Goal: Information Seeking & Learning: Check status

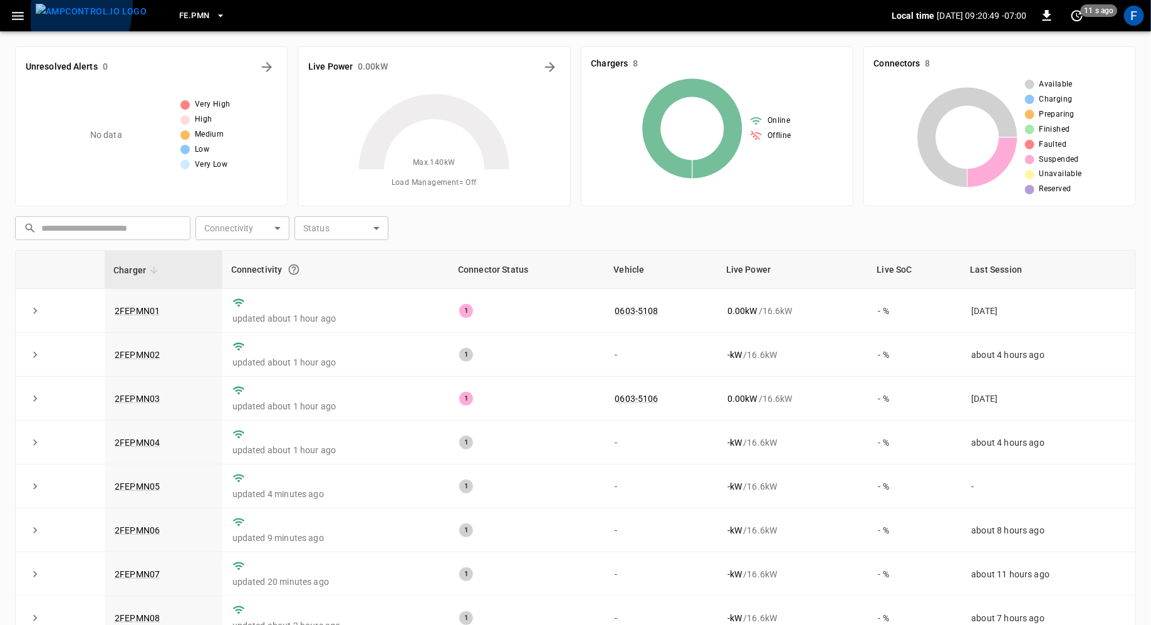
click at [36, 4] on img "menu" at bounding box center [91, 12] width 111 height 16
click at [22, 11] on icon "button" at bounding box center [18, 16] width 16 height 16
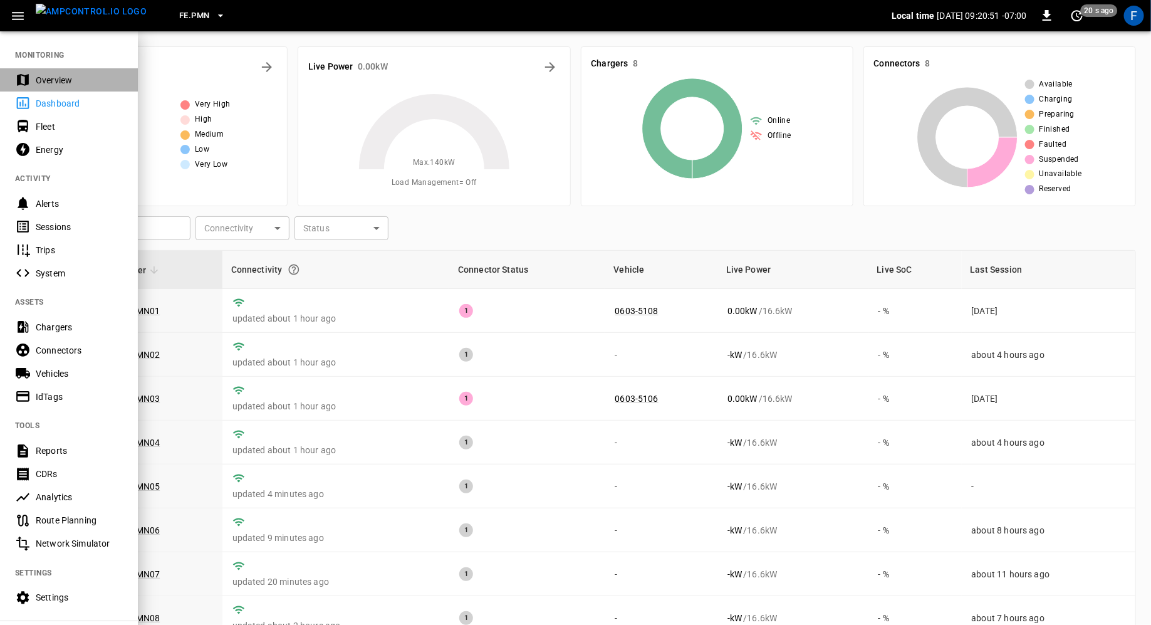
click at [133, 76] on div "Overview" at bounding box center [69, 79] width 138 height 23
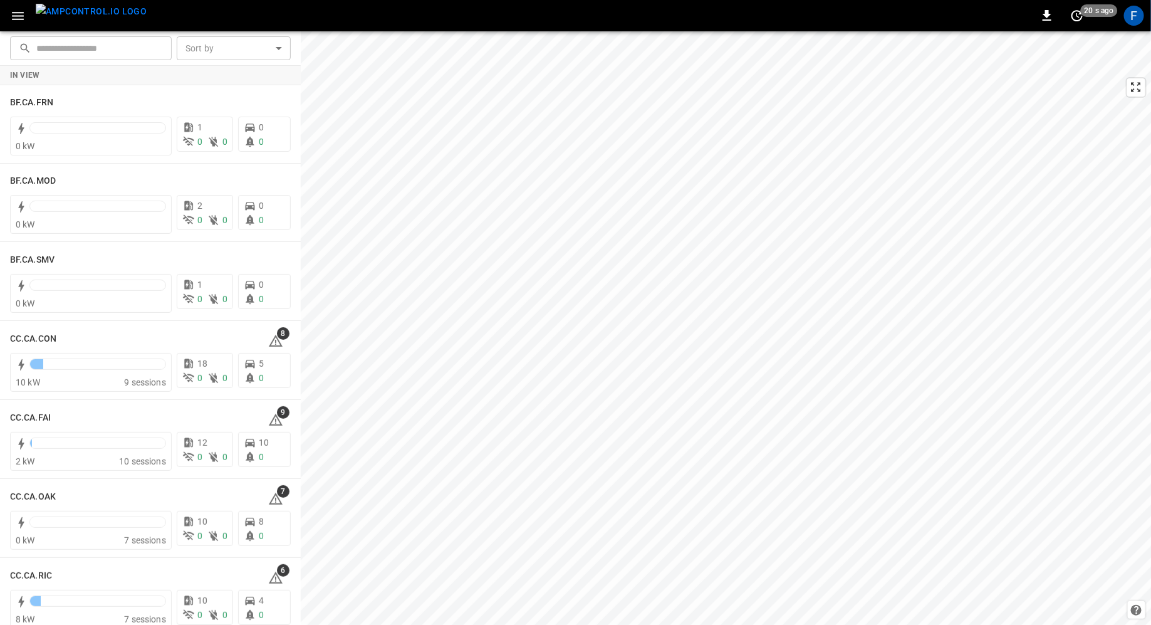
click at [39, 50] on input "text" at bounding box center [99, 47] width 127 height 23
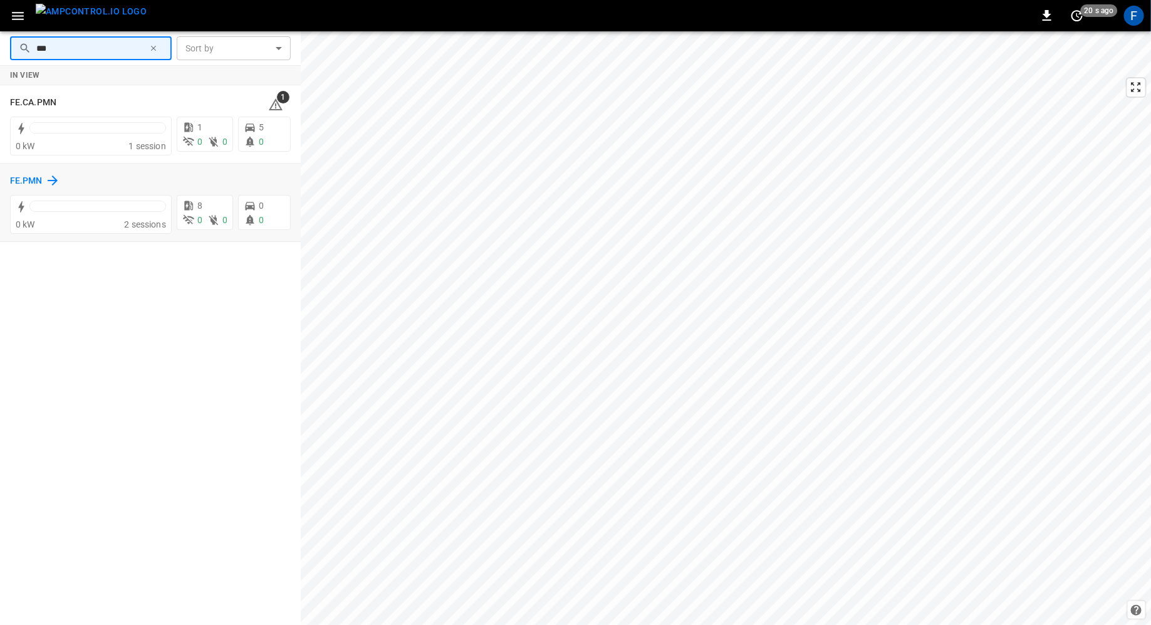
type input "***"
click at [34, 184] on h6 "FE.PMN" at bounding box center [26, 181] width 33 height 14
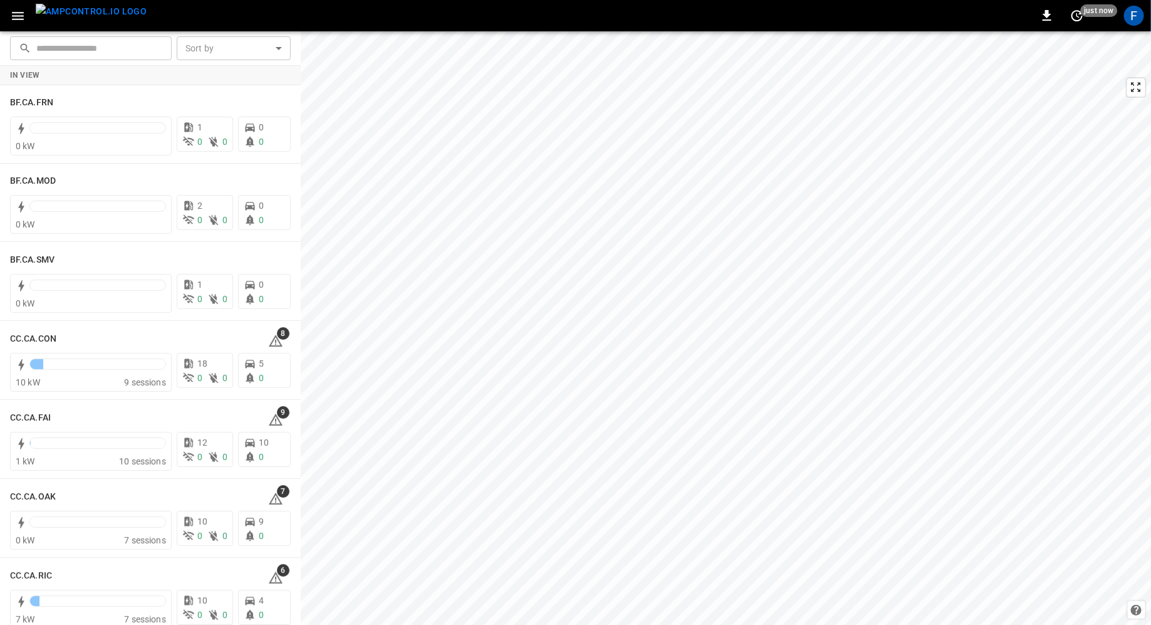
click at [115, 57] on input "text" at bounding box center [99, 47] width 127 height 23
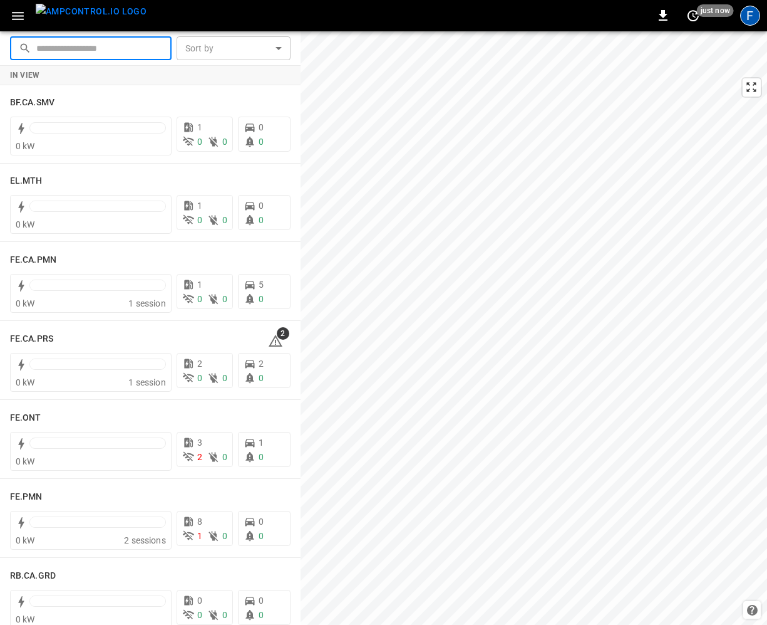
click at [755, 23] on div "F" at bounding box center [751, 16] width 20 height 20
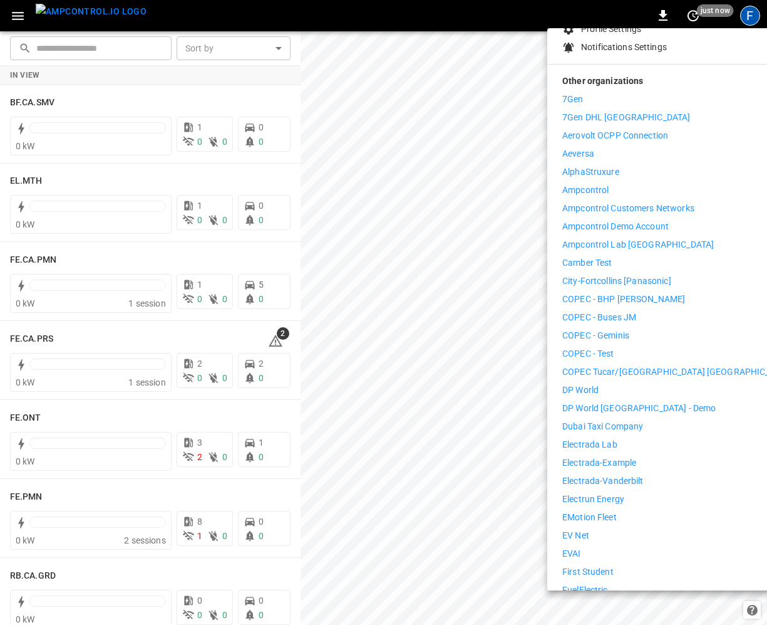
scroll to position [255, 0]
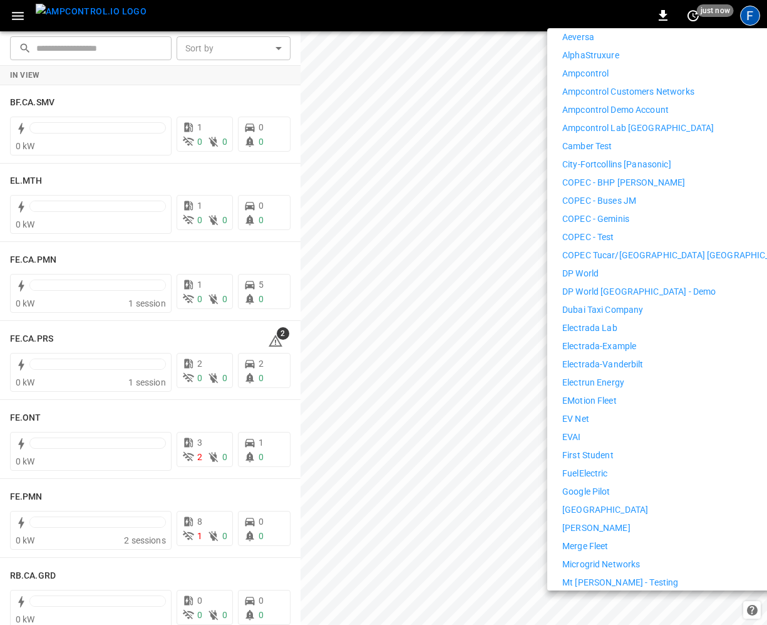
click at [598, 449] on p "First Student" at bounding box center [588, 455] width 51 height 13
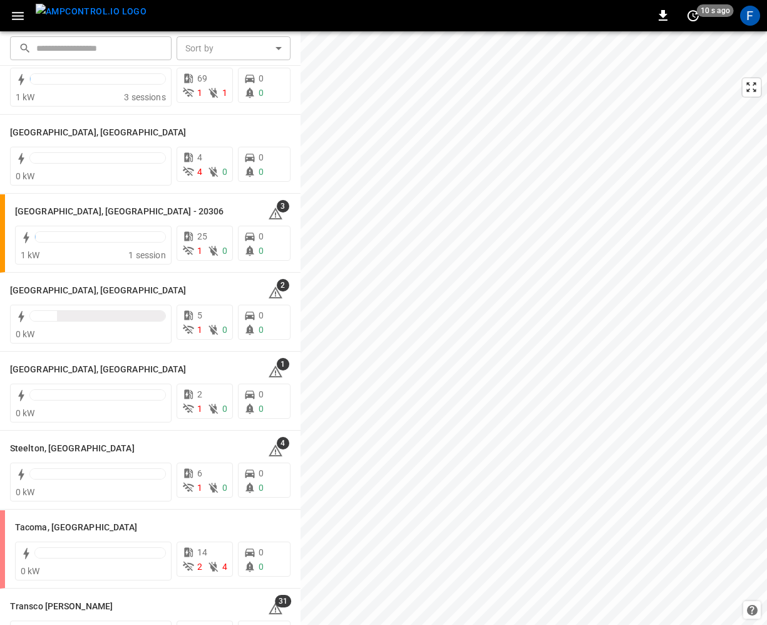
scroll to position [1376, 0]
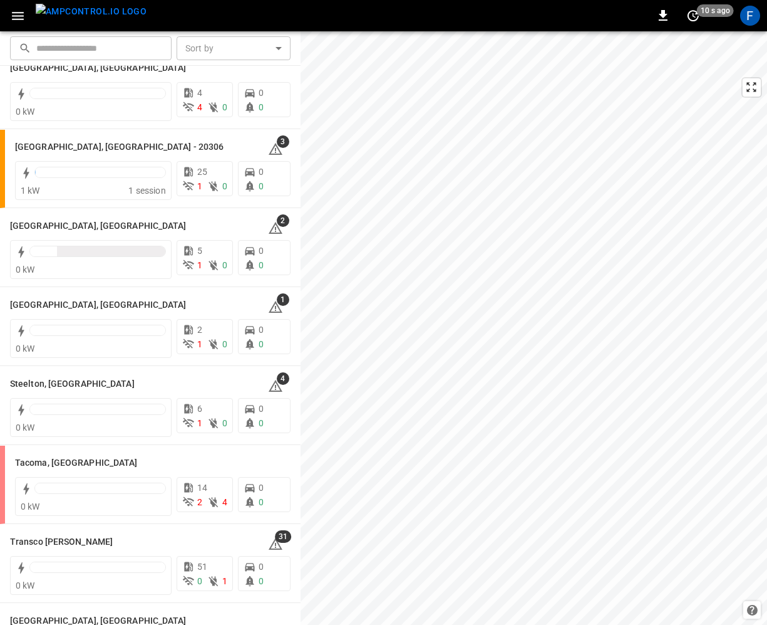
click at [15, 24] on button "button" at bounding box center [18, 15] width 26 height 23
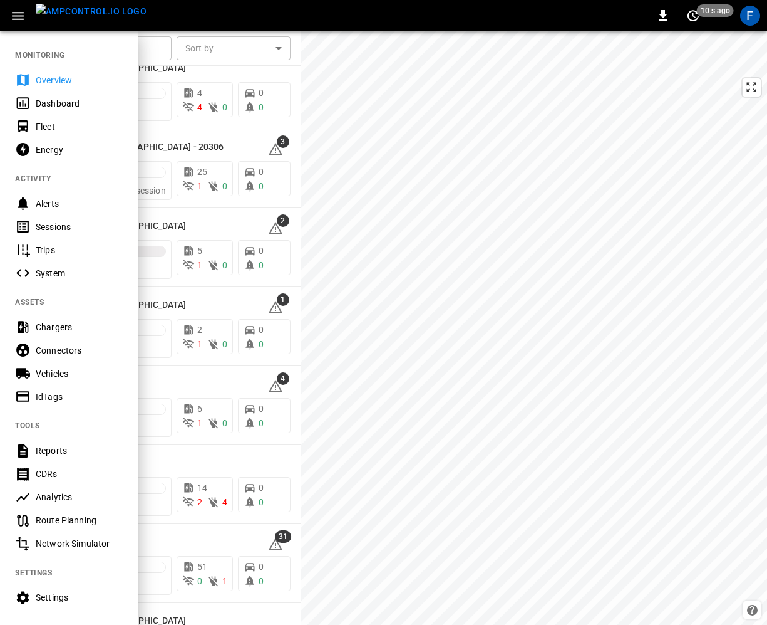
scroll to position [90, 0]
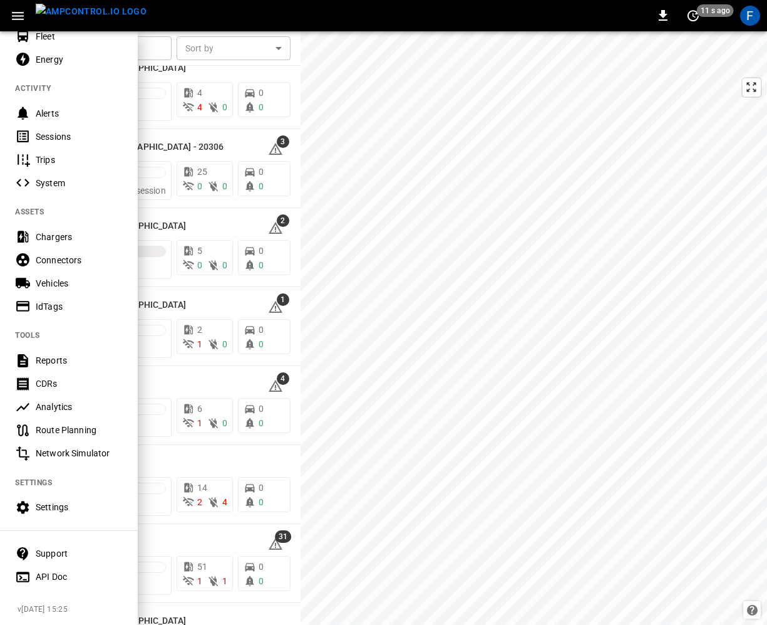
drag, startPoint x: 82, startPoint y: 607, endPoint x: 0, endPoint y: 606, distance: 82.1
click at [0, 606] on div "MONITORING Overview Dashboard Fleet Energy ACTIVITY Alerts Sessions Trips Syste…" at bounding box center [69, 327] width 138 height 595
copy span "v 25-08-12 15:25"
click at [17, 16] on icon "button" at bounding box center [18, 16] width 16 height 16
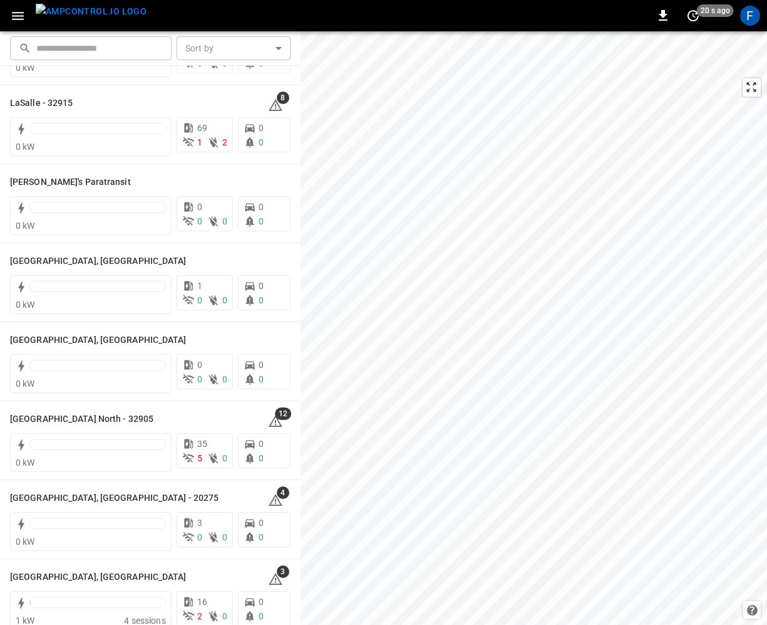
scroll to position [712, 0]
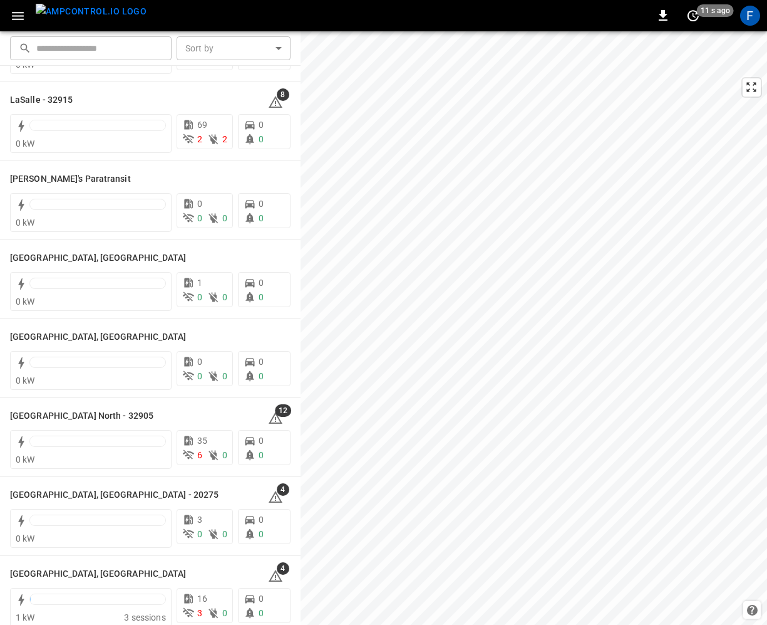
click at [12, 6] on button "button" at bounding box center [18, 15] width 26 height 23
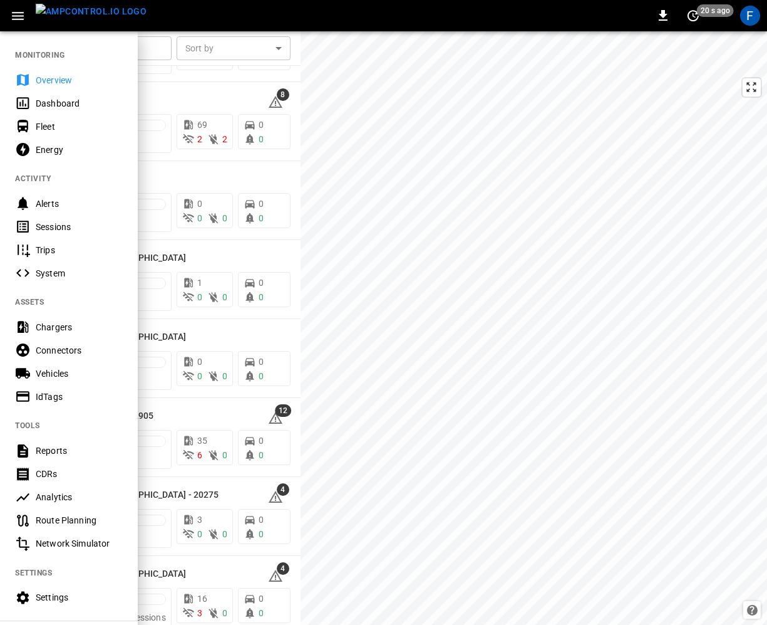
click at [63, 328] on div "Chargers" at bounding box center [79, 327] width 87 height 13
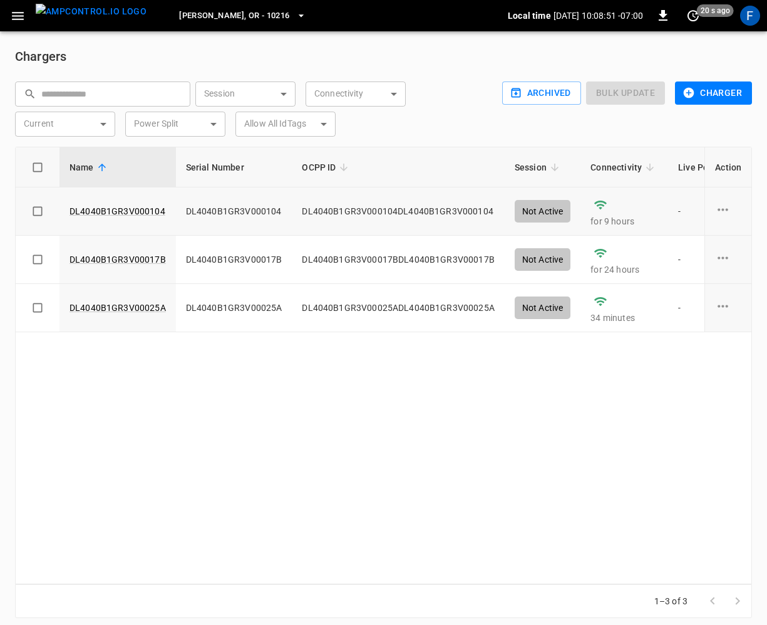
click at [102, 220] on td "DL4040B1GR3V000104" at bounding box center [118, 211] width 117 height 48
click at [103, 210] on link "DL4040B1GR3V000104" at bounding box center [117, 211] width 101 height 18
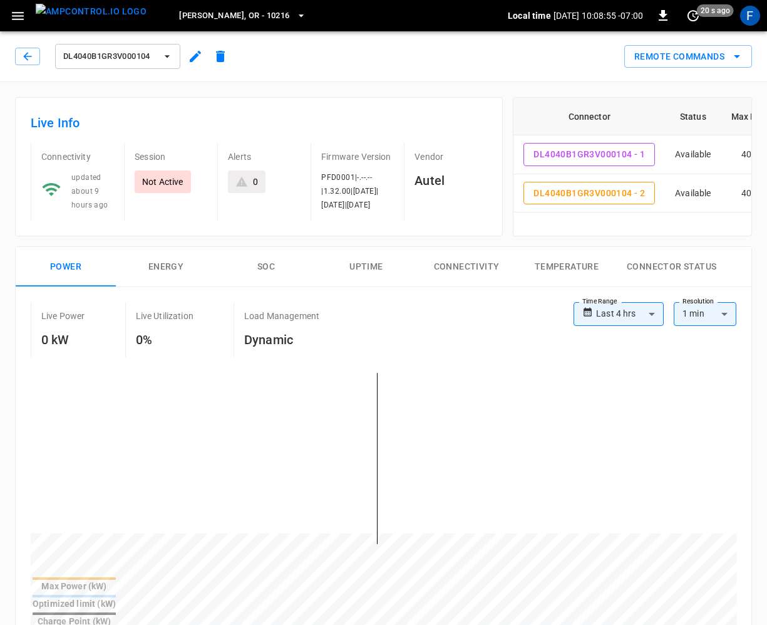
click at [179, 13] on span "Hubbard, OR - 10216" at bounding box center [234, 16] width 110 height 14
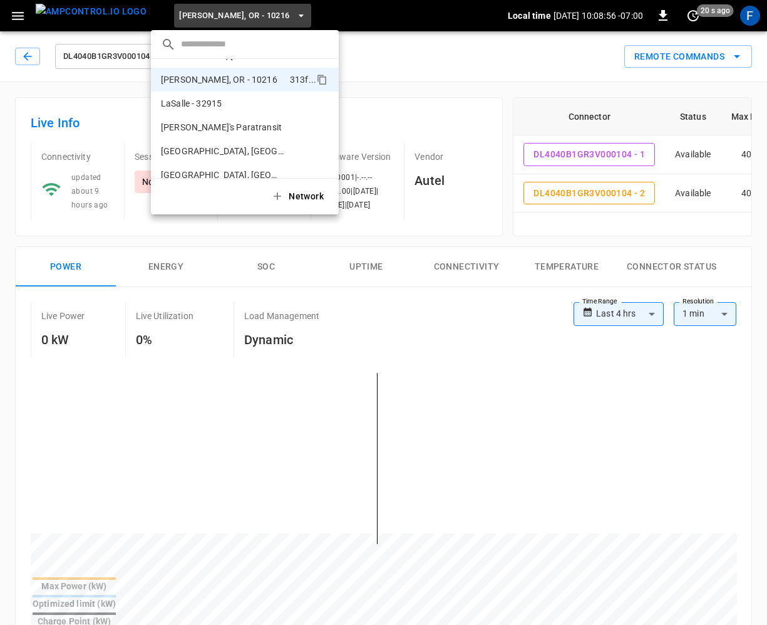
click at [182, 45] on input "text" at bounding box center [255, 44] width 148 height 18
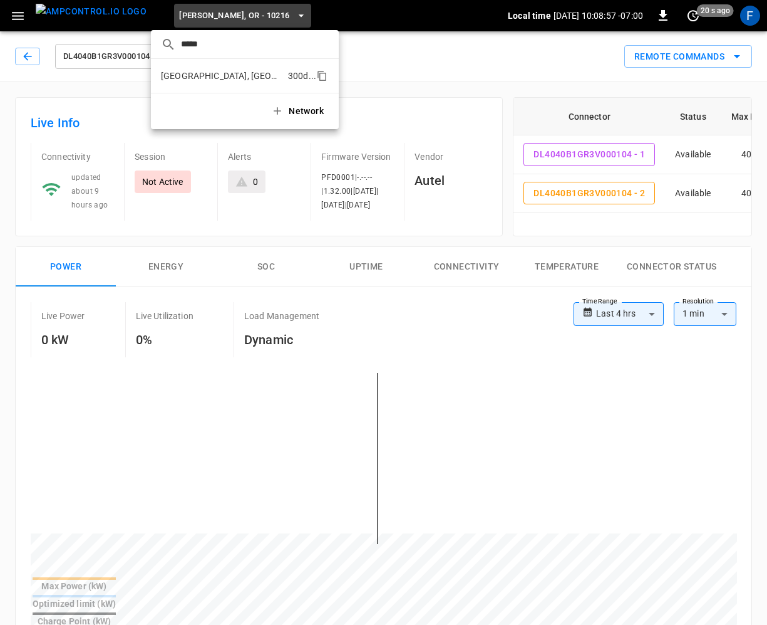
type input "*****"
click at [159, 80] on li "Riverside, CA 300d ..." at bounding box center [245, 76] width 188 height 24
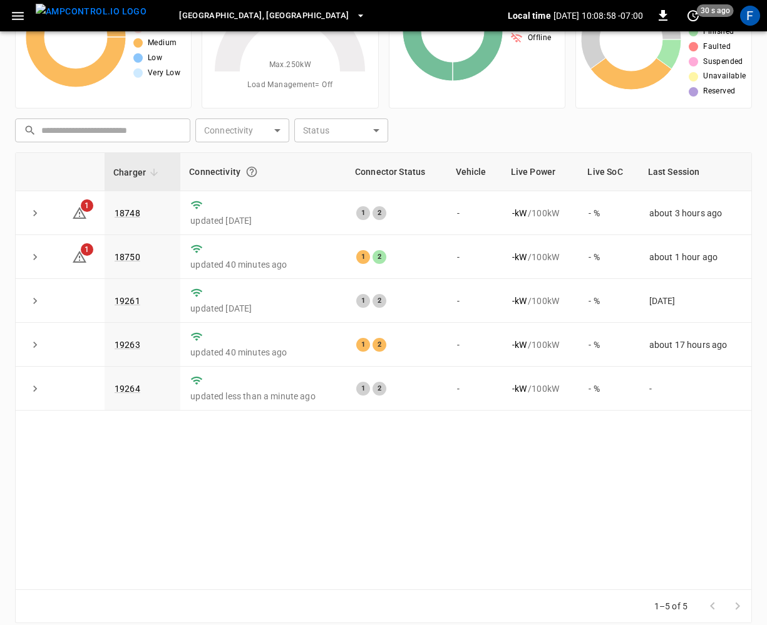
scroll to position [110, 0]
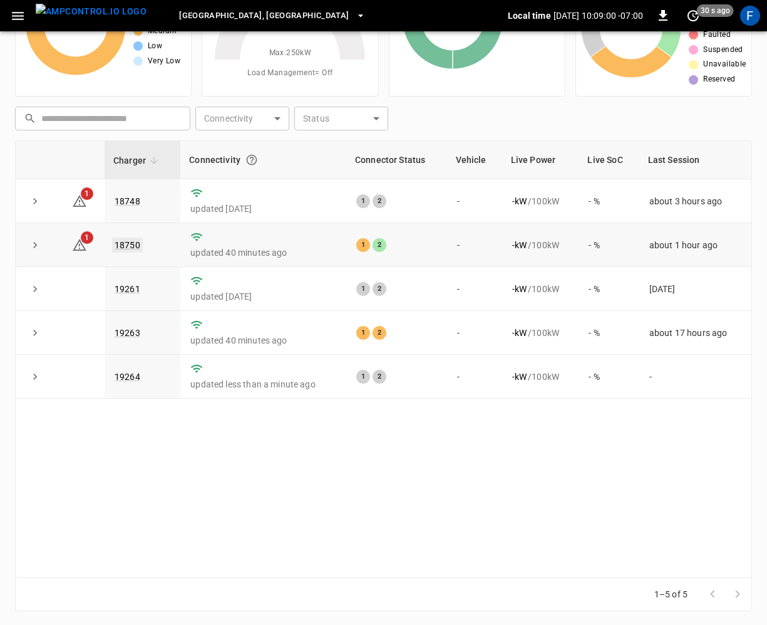
click at [127, 248] on link "18750" at bounding box center [127, 244] width 31 height 15
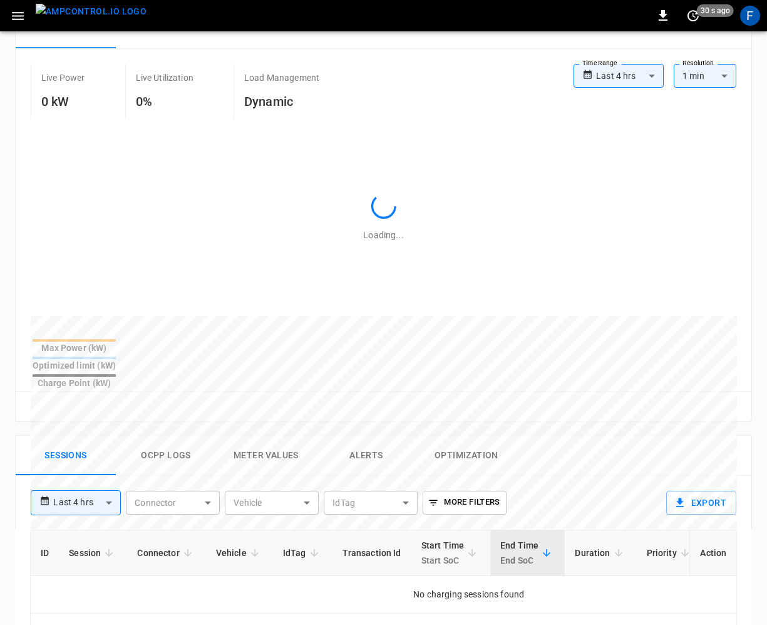
scroll to position [520, 0]
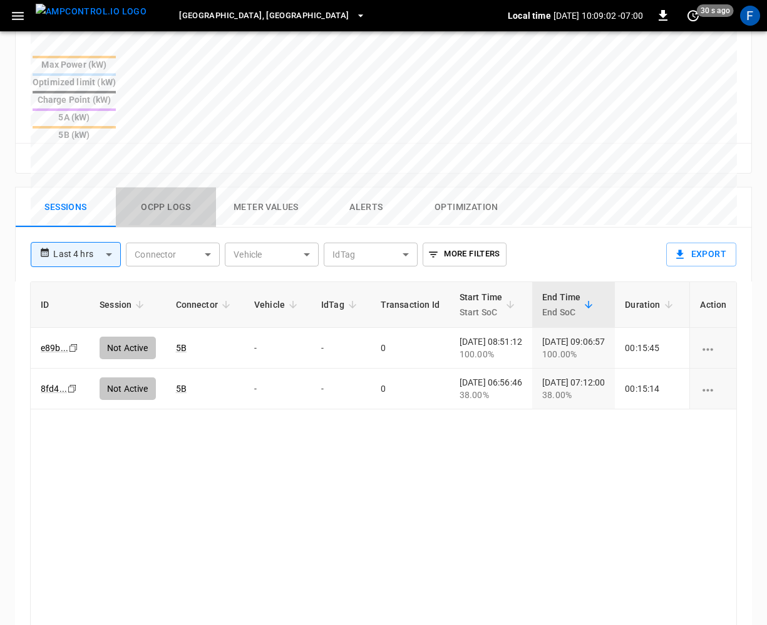
click at [145, 187] on button "Ocpp logs" at bounding box center [166, 207] width 100 height 40
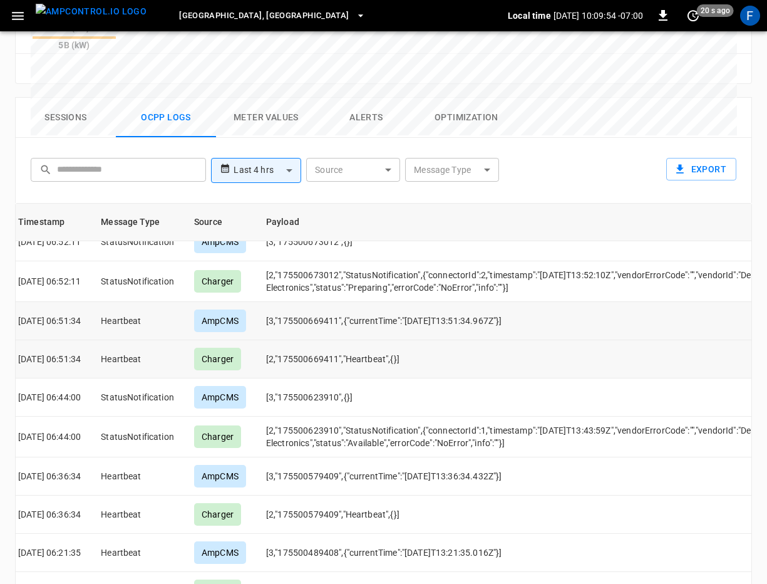
scroll to position [622, 0]
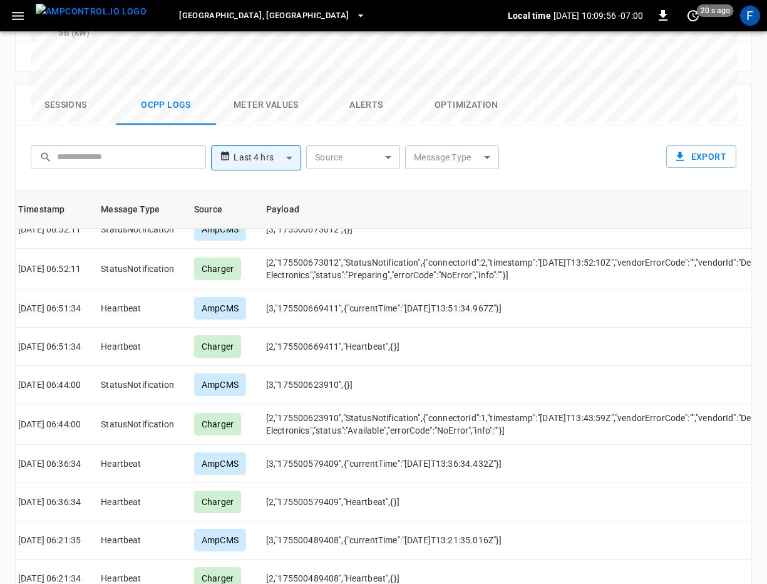
click at [430, 101] on body "**********" at bounding box center [383, 13] width 767 height 1270
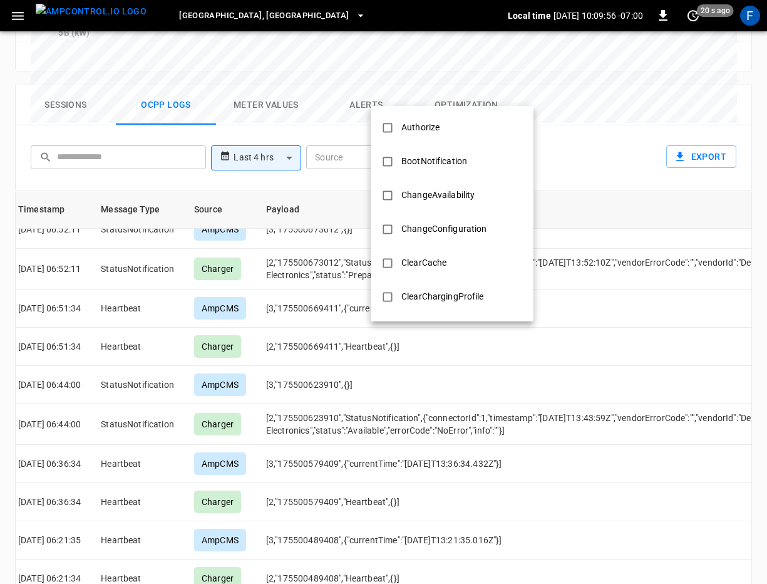
scroll to position [455, 0]
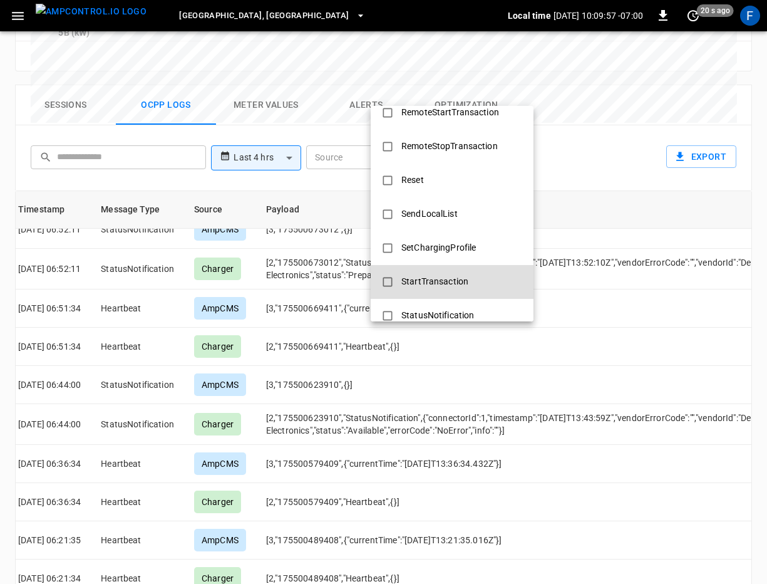
click at [424, 316] on div "StatusNotification" at bounding box center [438, 315] width 88 height 23
type input "**********"
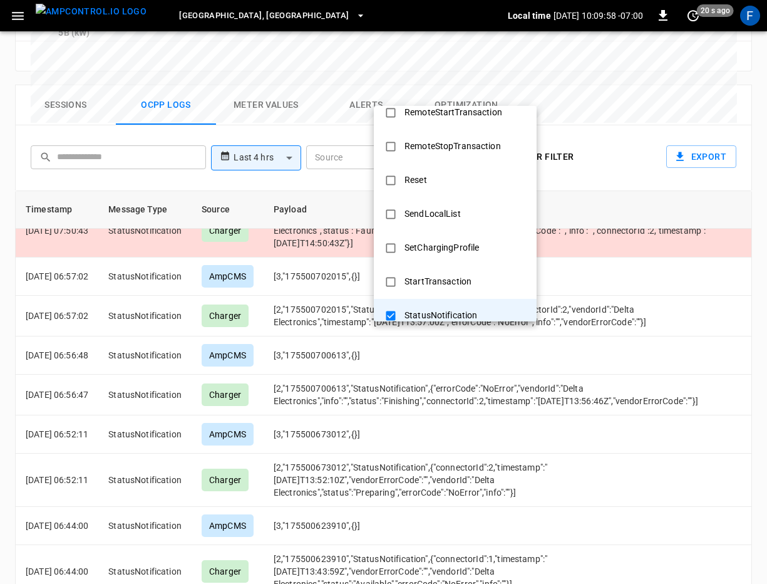
scroll to position [1378, 8]
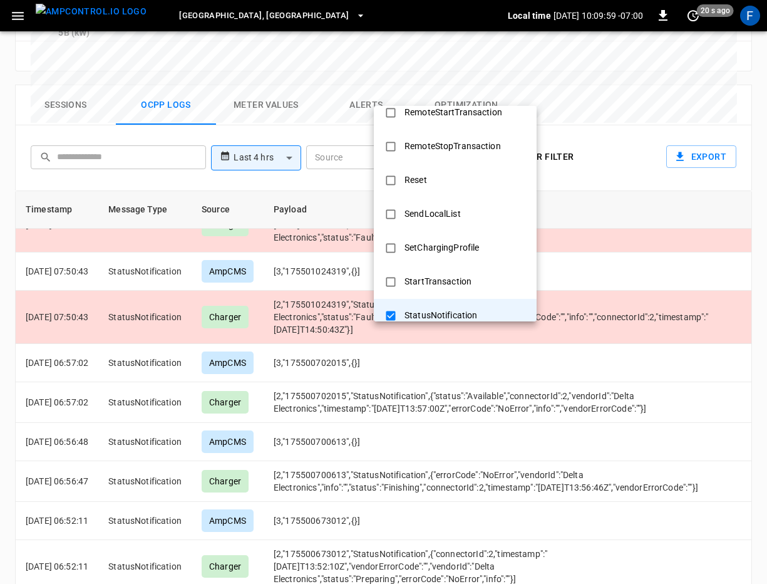
click at [322, 336] on div at bounding box center [383, 292] width 767 height 584
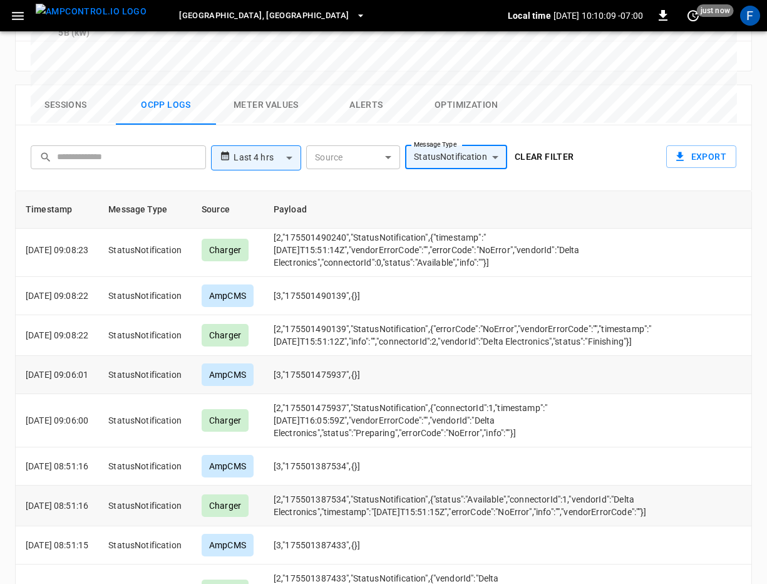
scroll to position [200, 8]
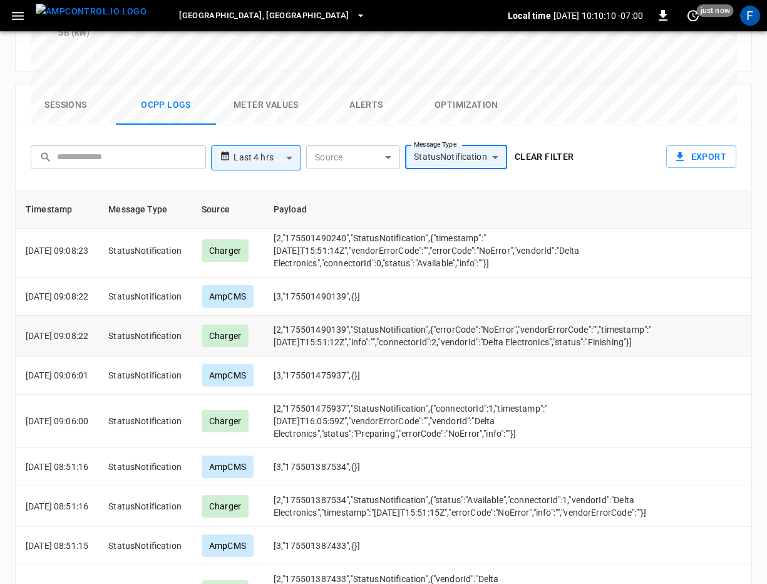
click at [413, 316] on td "[2,"175501490139","StatusNotification",{"errorCode":"NoError","vendorErrorCode"…" at bounding box center [491, 336] width 455 height 41
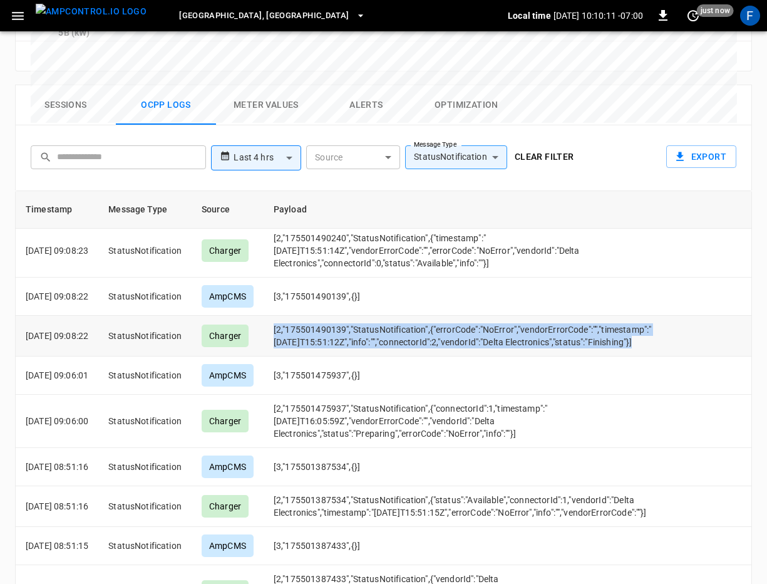
click at [413, 316] on td "[2,"175501490139","StatusNotification",{"errorCode":"NoError","vendorErrorCode"…" at bounding box center [491, 336] width 455 height 41
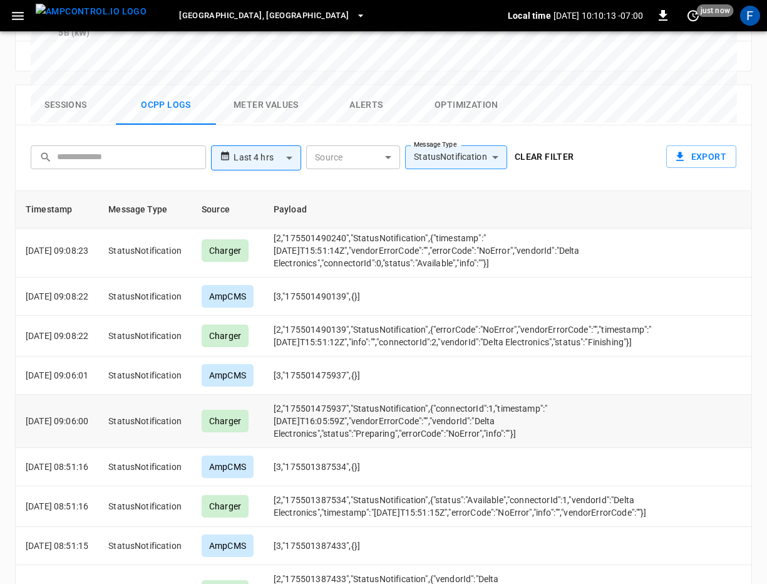
click at [403, 395] on td "[2,"175501475937","StatusNotification",{"connectorId":1,"timestamp":"2025-08-12…" at bounding box center [491, 421] width 455 height 53
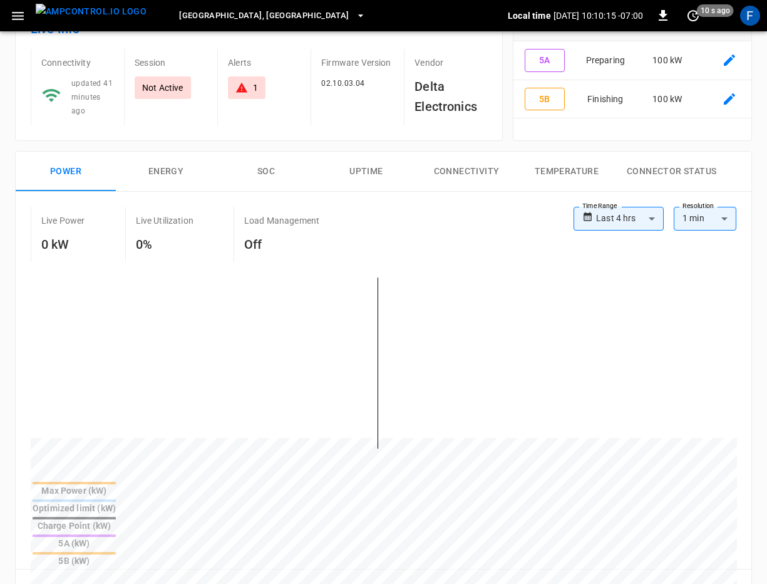
scroll to position [0, 0]
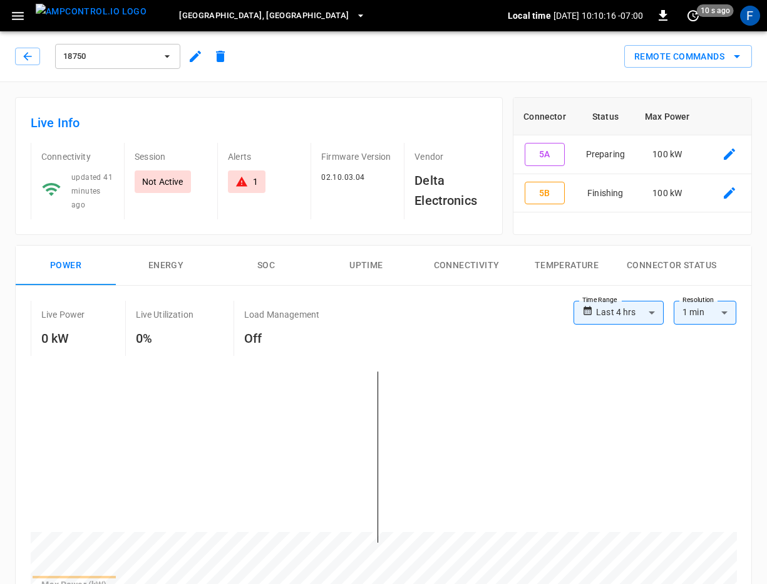
click at [159, 41] on div "18750" at bounding box center [118, 56] width 130 height 30
click at [158, 53] on button "18750" at bounding box center [117, 56] width 125 height 25
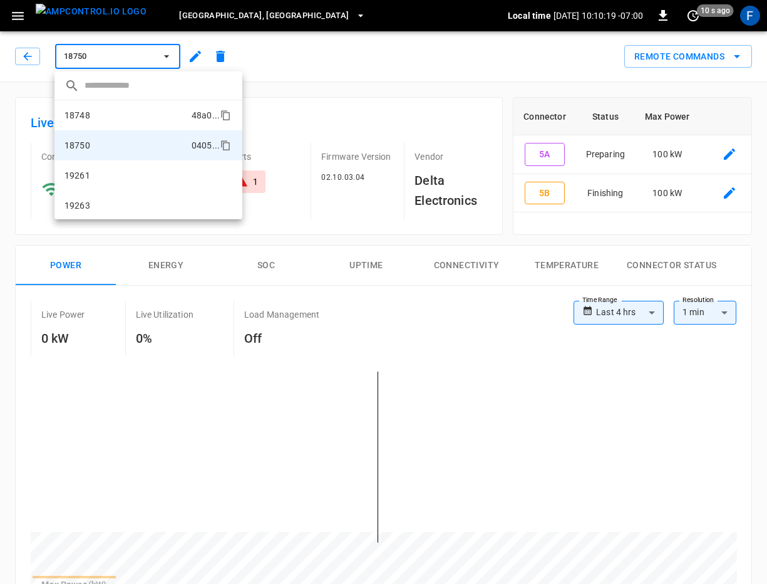
click at [132, 108] on li "18748 48a0 ..." at bounding box center [149, 115] width 188 height 30
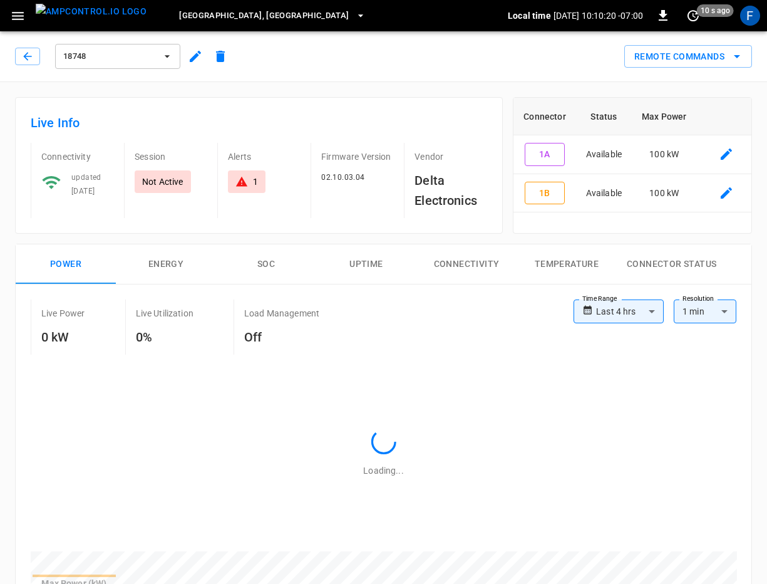
click at [232, 294] on div "**********" at bounding box center [384, 470] width 736 height 372
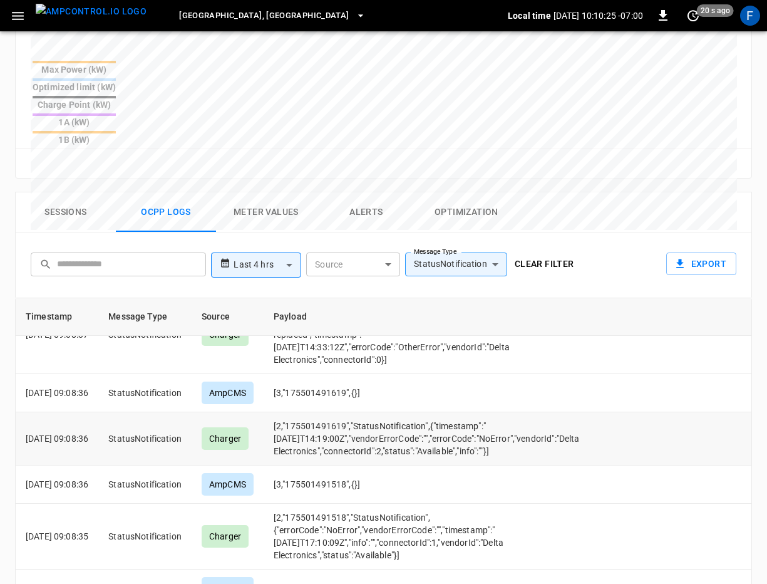
scroll to position [371, 0]
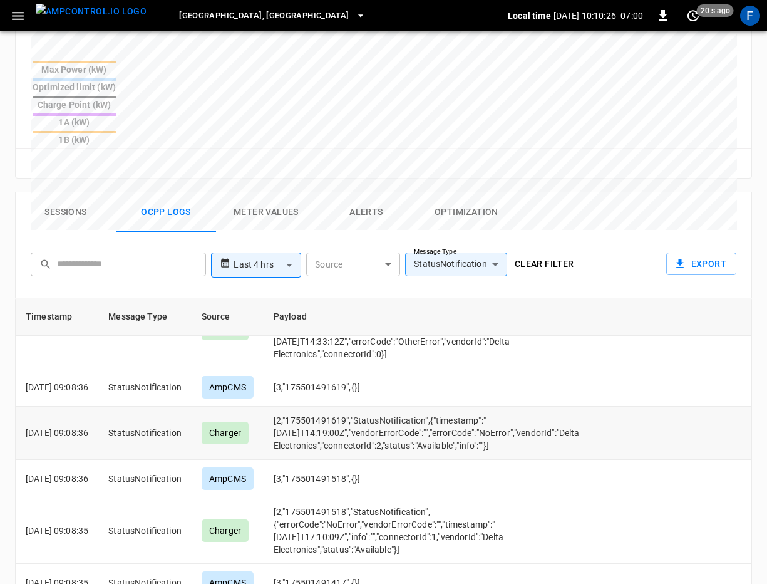
click at [411, 407] on td "[2,"175501491619","StatusNotification",{"timestamp":"2025-08-12T14:19:00Z","ven…" at bounding box center [436, 433] width 344 height 53
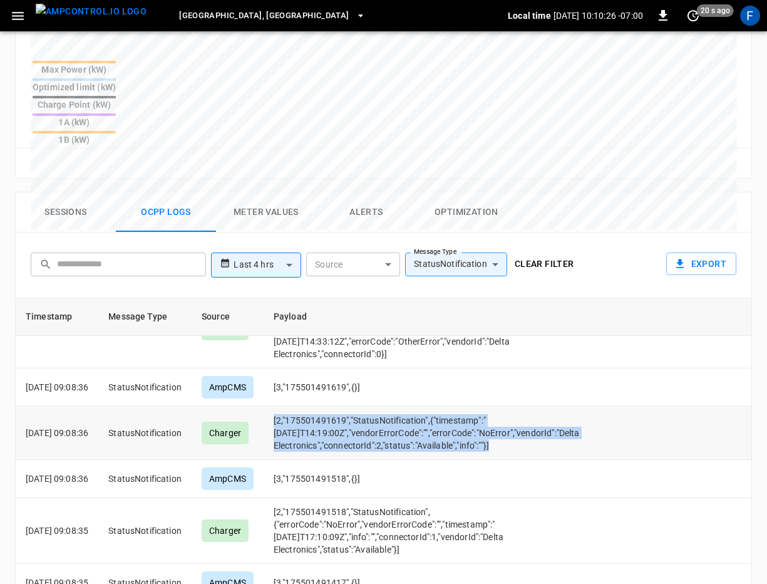
click at [411, 407] on td "[2,"175501491619","StatusNotification",{"timestamp":"2025-08-12T14:19:00Z","ven…" at bounding box center [436, 433] width 344 height 53
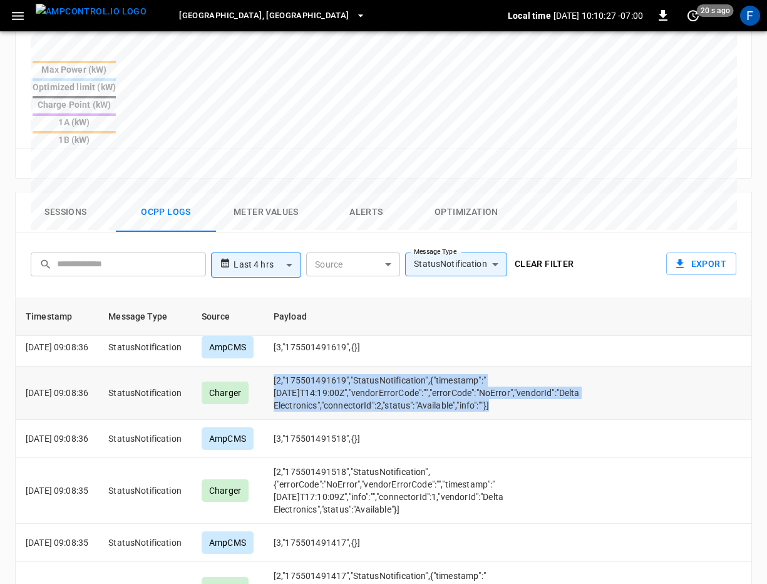
scroll to position [427, 0]
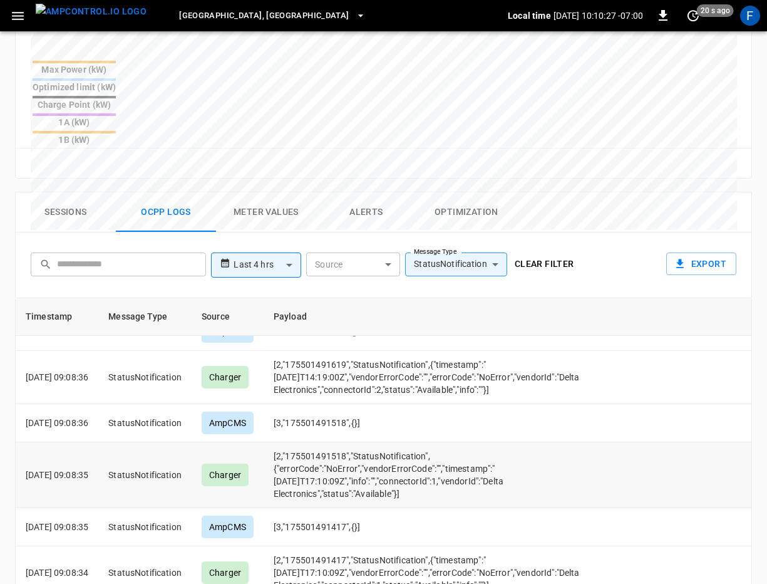
click at [406, 442] on td "[2,"175501491518","StatusNotification",{"errorCode":"NoError","vendorErrorCode"…" at bounding box center [436, 475] width 344 height 66
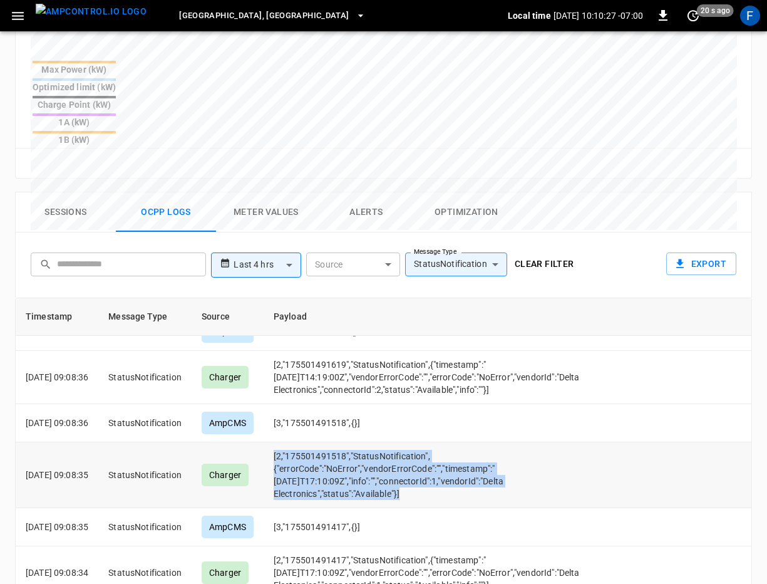
click at [406, 442] on td "[2,"175501491518","StatusNotification",{"errorCode":"NoError","vendorErrorCode"…" at bounding box center [436, 475] width 344 height 66
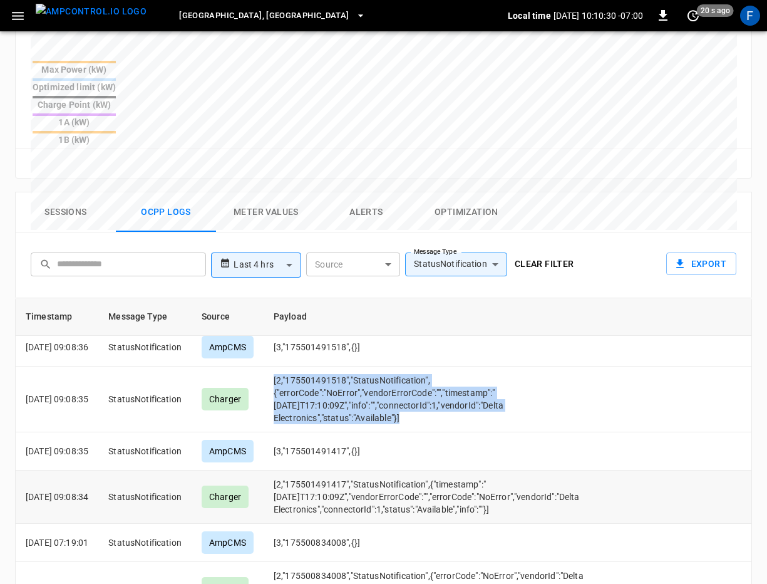
scroll to position [503, 0]
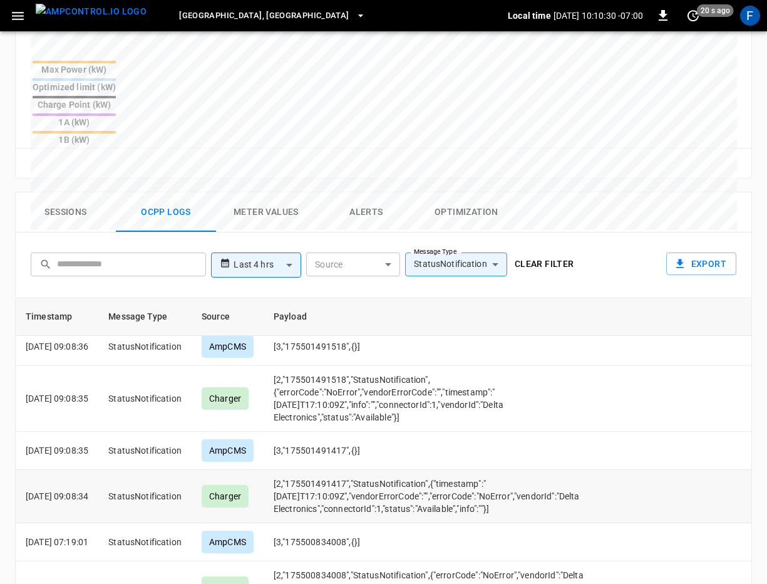
click at [395, 470] on td "[2,"175501491417","StatusNotification",{"timestamp":"2025-08-11T17:10:09Z","ven…" at bounding box center [436, 496] width 344 height 53
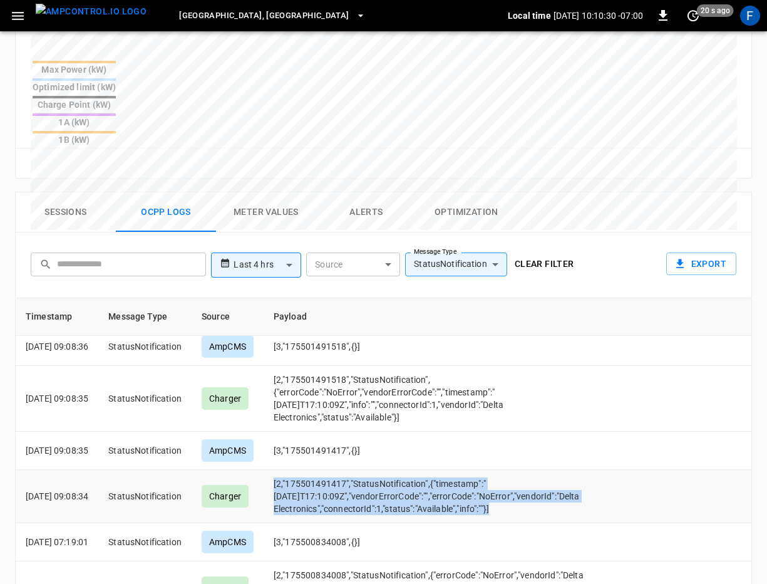
click at [395, 470] on td "[2,"175501491417","StatusNotification",{"timestamp":"2025-08-11T17:10:09Z","ven…" at bounding box center [436, 496] width 344 height 53
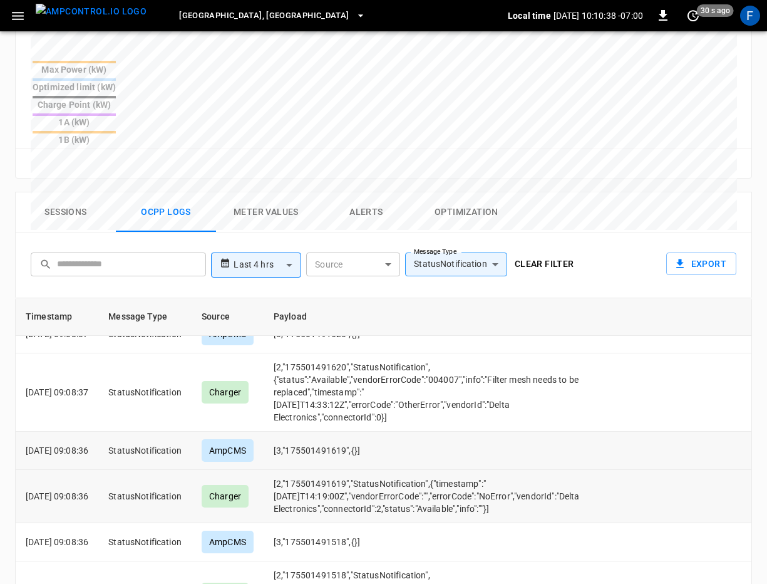
scroll to position [309, 0]
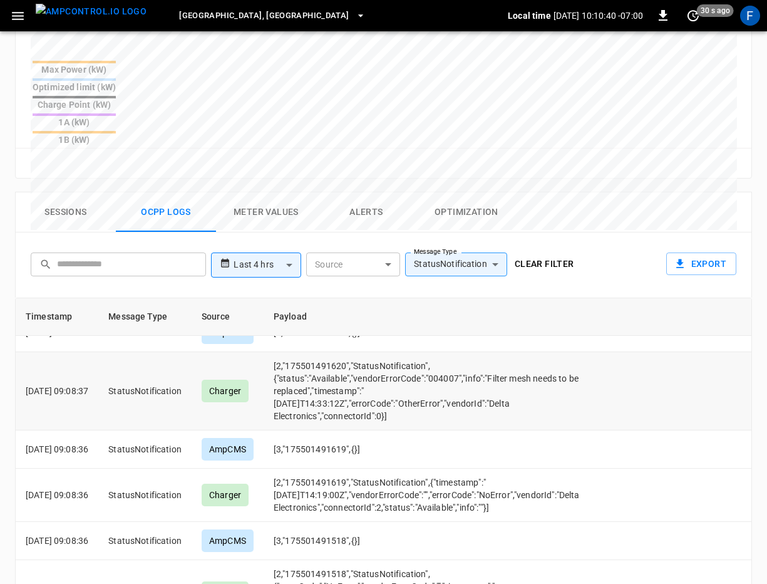
click at [384, 352] on td "[2,"175501491620","StatusNotification",{"status":"Available","vendorErrorCode":…" at bounding box center [436, 391] width 344 height 78
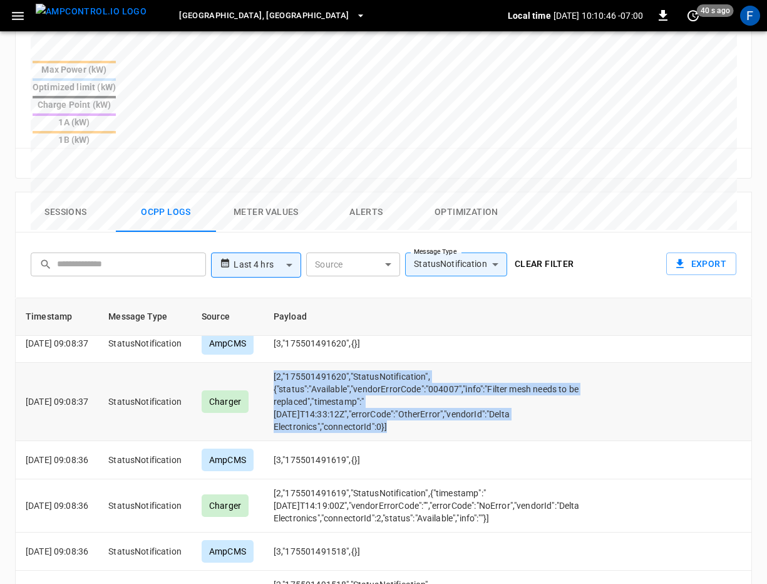
click at [367, 363] on td "[2,"175501491620","StatusNotification",{"status":"Available","vendorErrorCode":…" at bounding box center [436, 402] width 344 height 78
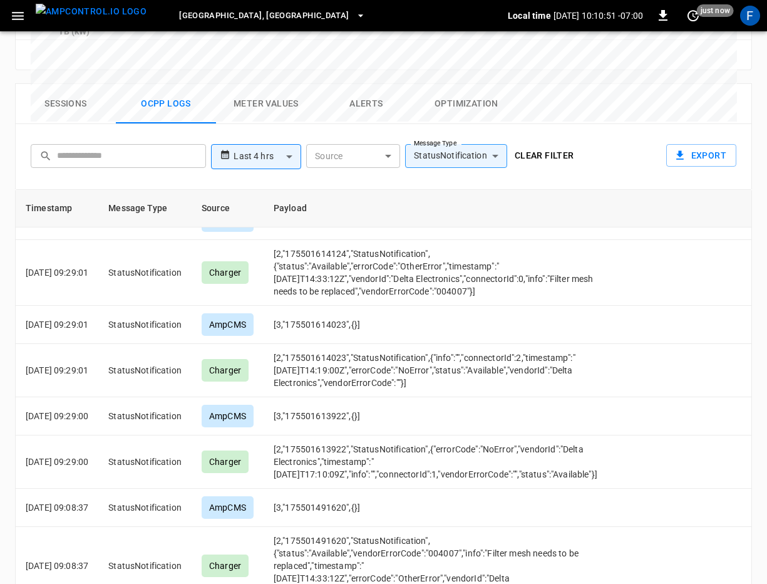
scroll to position [0, 0]
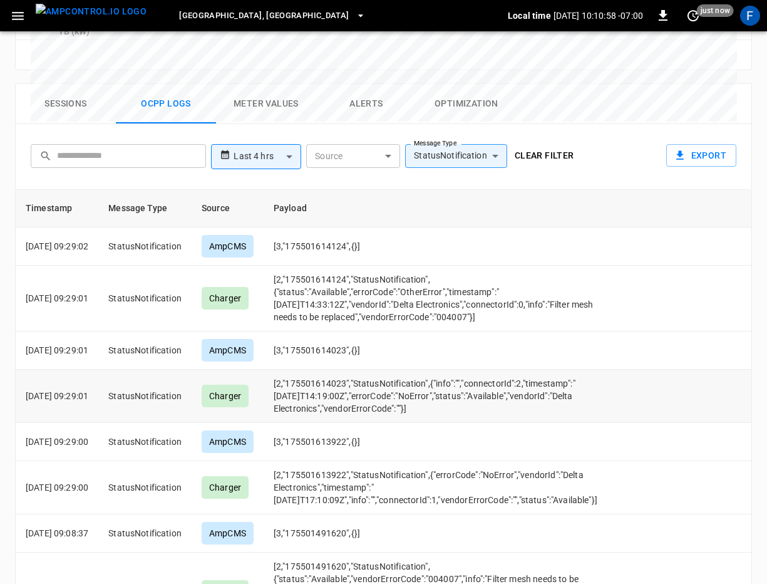
click at [389, 370] on td "[2,"175501614023","StatusNotification",{"info":"","connectorId":2,"timestamp":"…" at bounding box center [436, 396] width 344 height 53
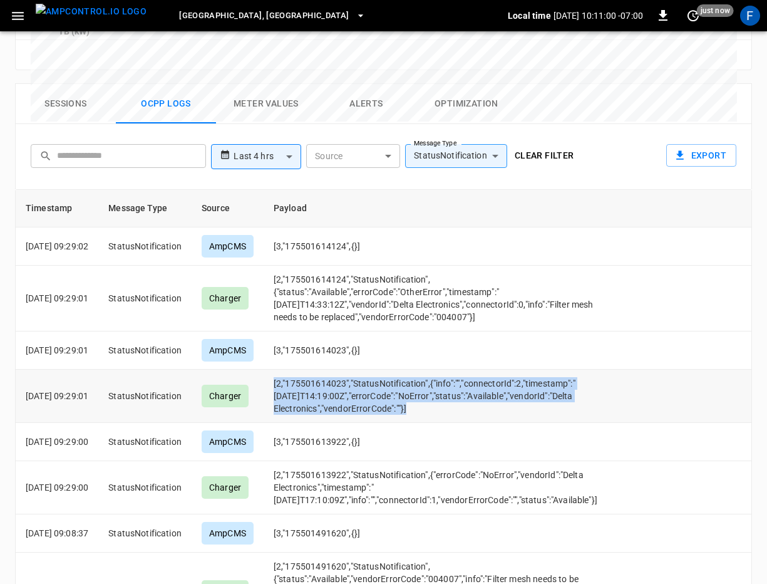
scroll to position [611, 0]
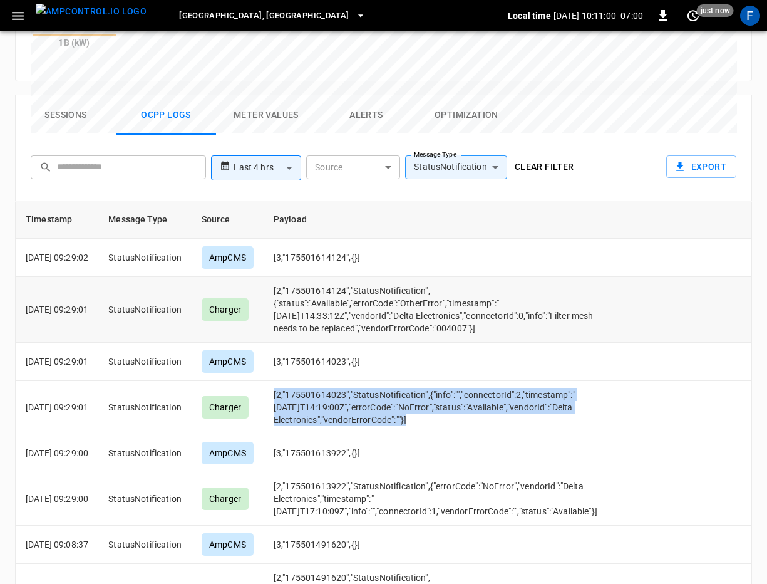
click at [415, 277] on td "[2,"175501614124","StatusNotification",{"status":"Available","errorCode":"Other…" at bounding box center [436, 310] width 344 height 66
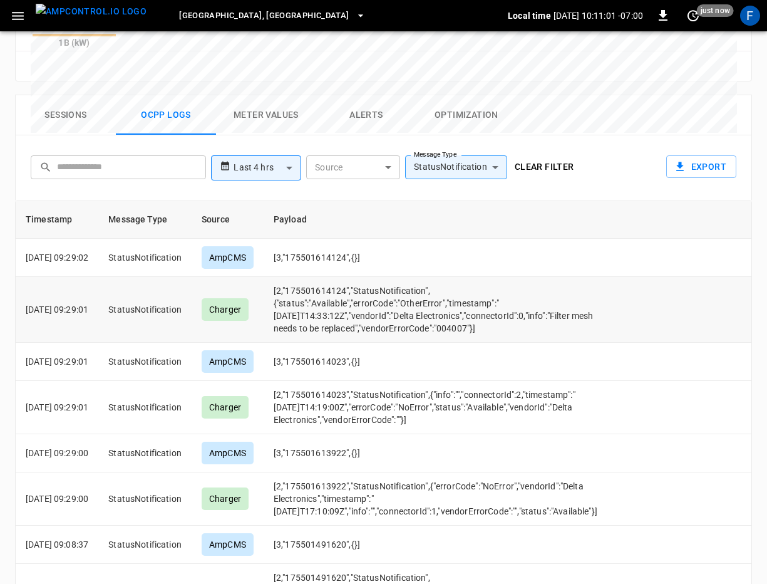
click at [415, 277] on td "[2,"175501614124","StatusNotification",{"status":"Available","errorCode":"Other…" at bounding box center [436, 310] width 344 height 66
click at [336, 277] on td "[2,"175501614124","StatusNotification",{"status":"Available","errorCode":"Other…" at bounding box center [436, 310] width 344 height 66
click at [569, 277] on td "[2,"175501614124","StatusNotification",{"status":"Available","errorCode":"Other…" at bounding box center [436, 310] width 344 height 66
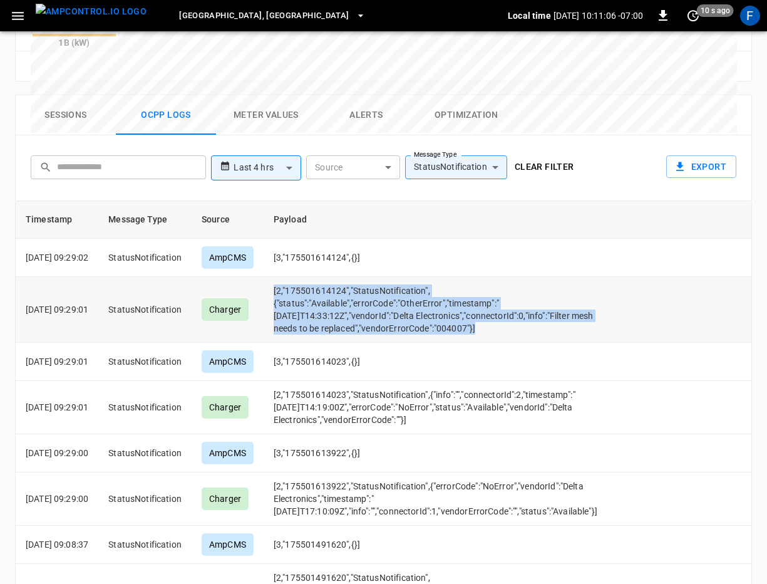
click at [569, 277] on td "[2,"175501614124","StatusNotification",{"status":"Available","errorCode":"Other…" at bounding box center [436, 310] width 344 height 66
click at [558, 277] on td "[2,"175501614124","StatusNotification",{"status":"Available","errorCode":"Other…" at bounding box center [436, 310] width 344 height 66
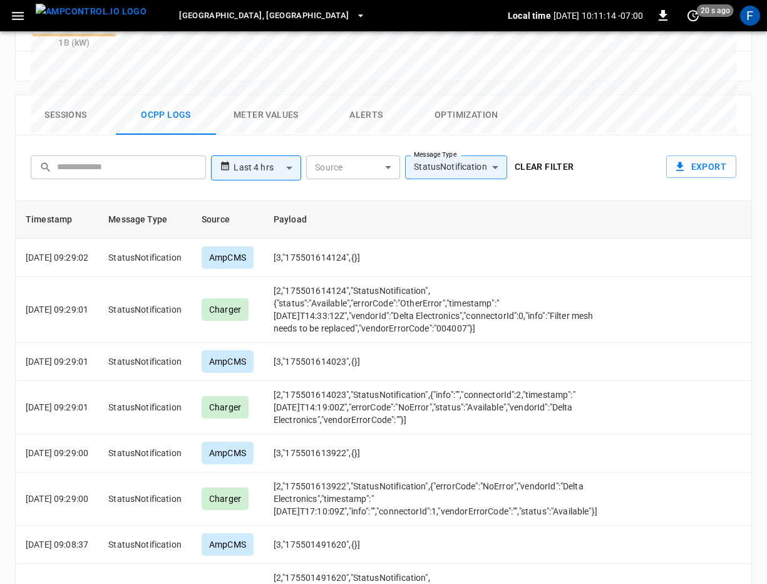
click at [369, 95] on button "Alerts" at bounding box center [366, 115] width 100 height 40
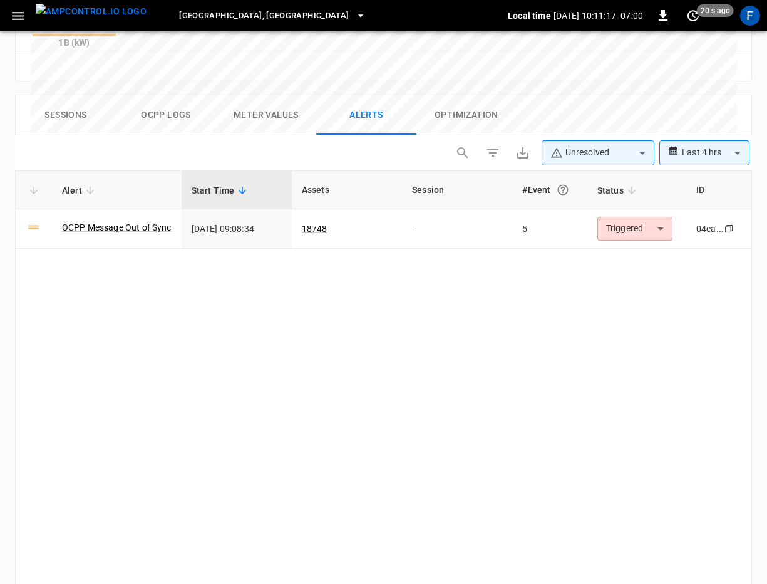
click at [635, 93] on body "**********" at bounding box center [383, 26] width 767 height 1274
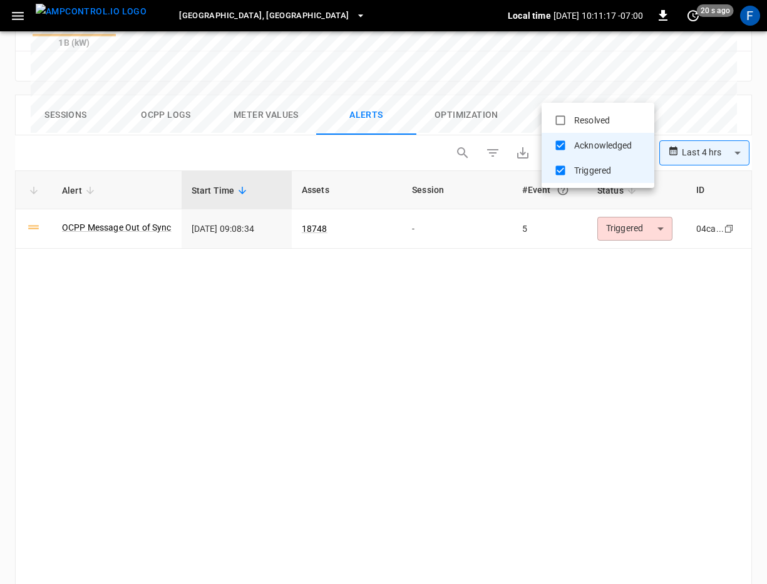
click at [610, 120] on li "Resolved" at bounding box center [598, 120] width 113 height 25
type input "**********"
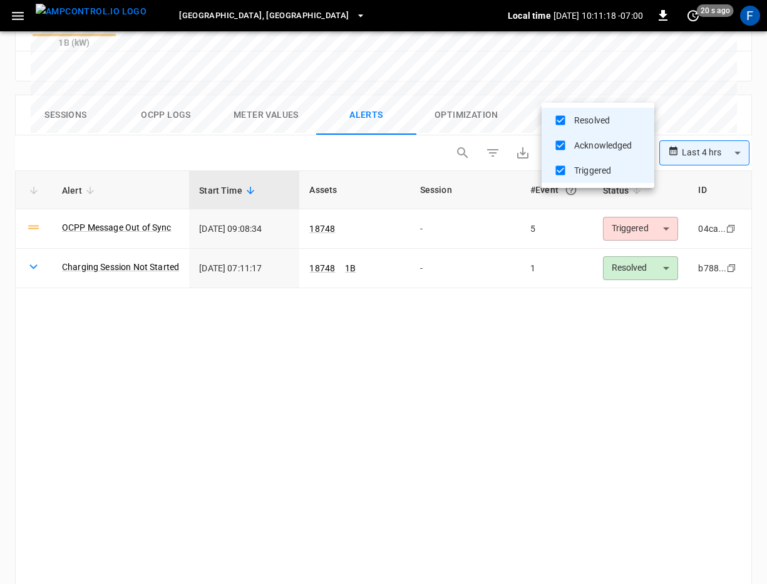
click at [331, 372] on div at bounding box center [383, 292] width 767 height 584
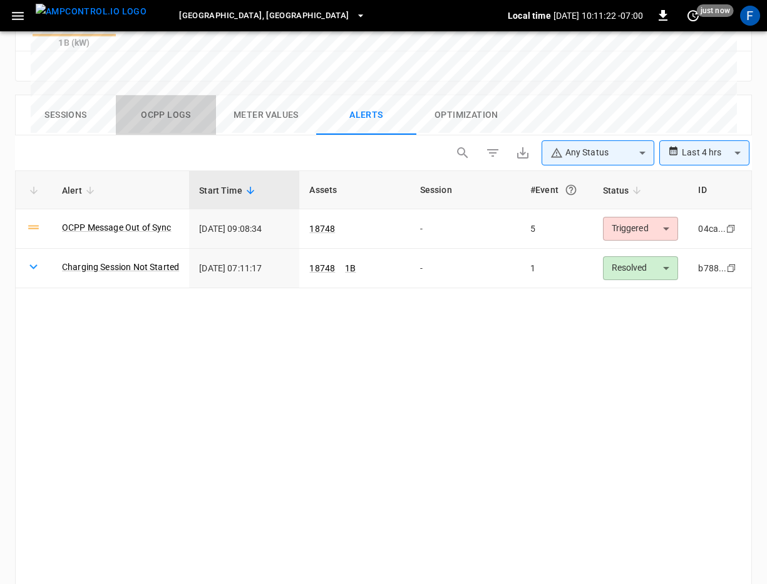
click at [142, 95] on button "Ocpp logs" at bounding box center [166, 115] width 100 height 40
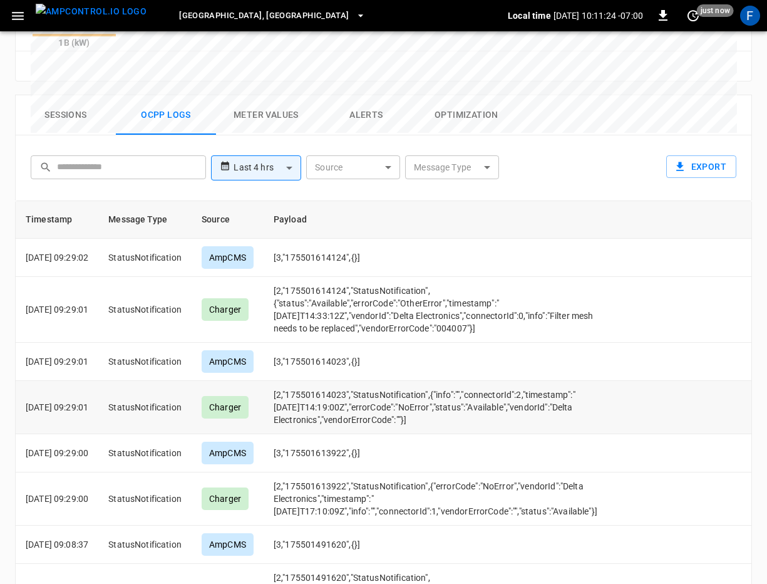
click at [365, 381] on td "[2,"175501614023","StatusNotification",{"info":"","connectorId":2,"timestamp":"…" at bounding box center [436, 407] width 344 height 53
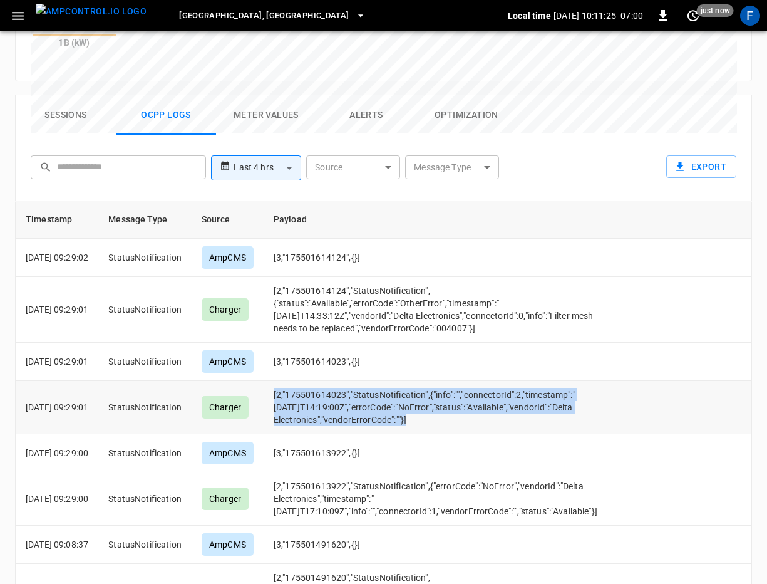
click at [365, 381] on td "[2,"175501614023","StatusNotification",{"info":"","connectorId":2,"timestamp":"…" at bounding box center [436, 407] width 344 height 53
click at [382, 277] on td "[2,"175501614124","StatusNotification",{"status":"Available","errorCode":"Other…" at bounding box center [436, 310] width 344 height 66
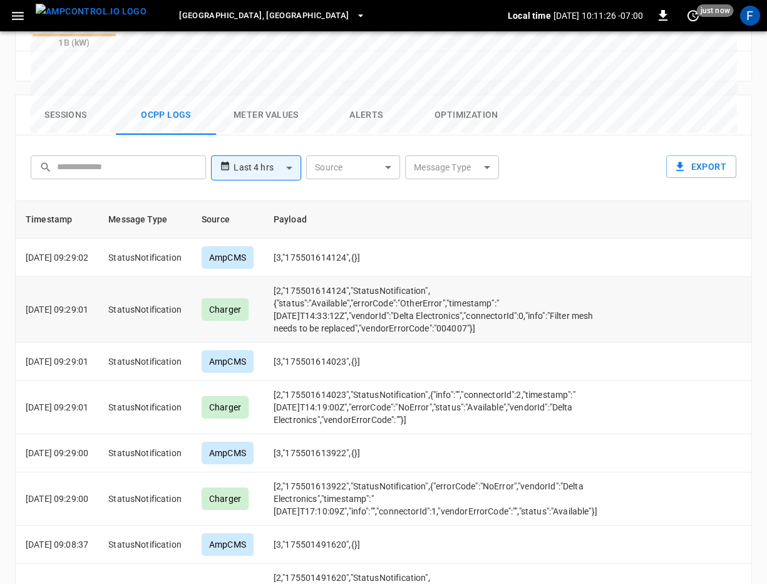
click at [382, 277] on td "[2,"175501614124","StatusNotification",{"status":"Available","errorCode":"Other…" at bounding box center [436, 310] width 344 height 66
click at [330, 277] on td "[2,"175501614124","StatusNotification",{"status":"Available","errorCode":"Other…" at bounding box center [436, 310] width 344 height 66
drag, startPoint x: 330, startPoint y: 242, endPoint x: 402, endPoint y: 258, distance: 73.1
click at [402, 277] on td "[2,"175501614124","StatusNotification",{"status":"Available","errorCode":"Other…" at bounding box center [436, 310] width 344 height 66
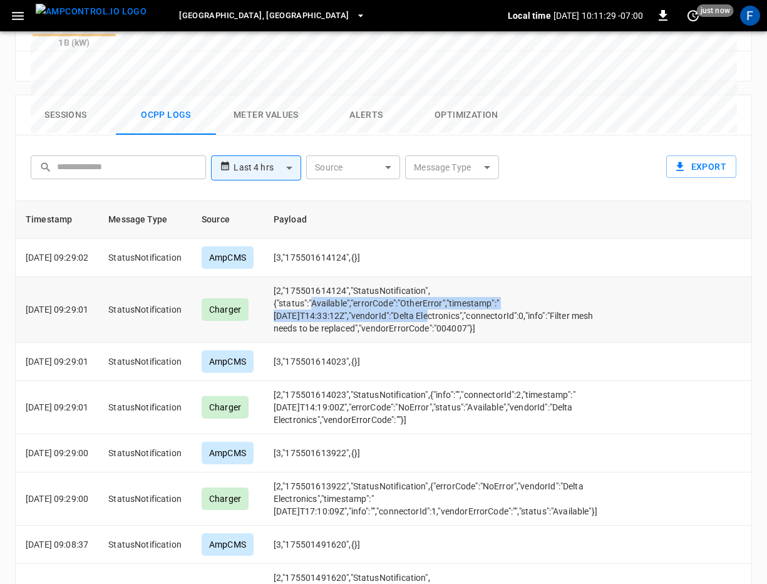
click at [402, 277] on td "[2,"175501614124","StatusNotification",{"status":"Available","errorCode":"Other…" at bounding box center [436, 310] width 344 height 66
drag, startPoint x: 338, startPoint y: 242, endPoint x: 369, endPoint y: 245, distance: 31.4
click at [369, 277] on td "[2,"175501614124","StatusNotification",{"status":"Available","errorCode":"Other…" at bounding box center [436, 310] width 344 height 66
click at [499, 277] on td "[2,"175501614124","StatusNotification",{"status":"Available","errorCode":"Other…" at bounding box center [436, 310] width 344 height 66
drag, startPoint x: 501, startPoint y: 263, endPoint x: 288, endPoint y: 227, distance: 216.1
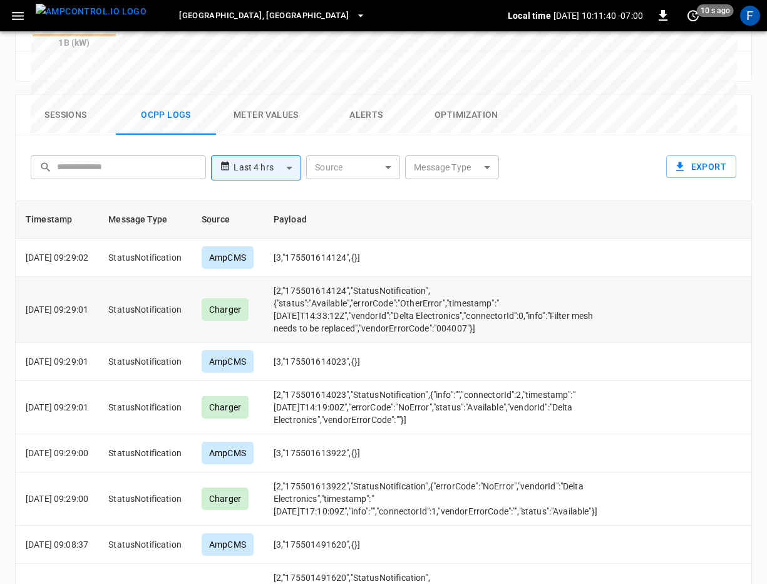
click at [288, 277] on td "[2,"175501614124","StatusNotification",{"status":"Available","errorCode":"Other…" at bounding box center [436, 310] width 344 height 66
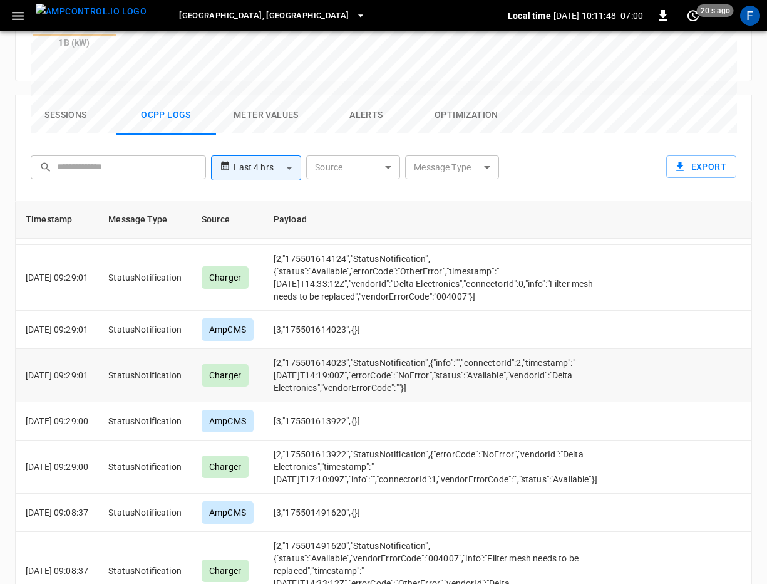
scroll to position [41, 0]
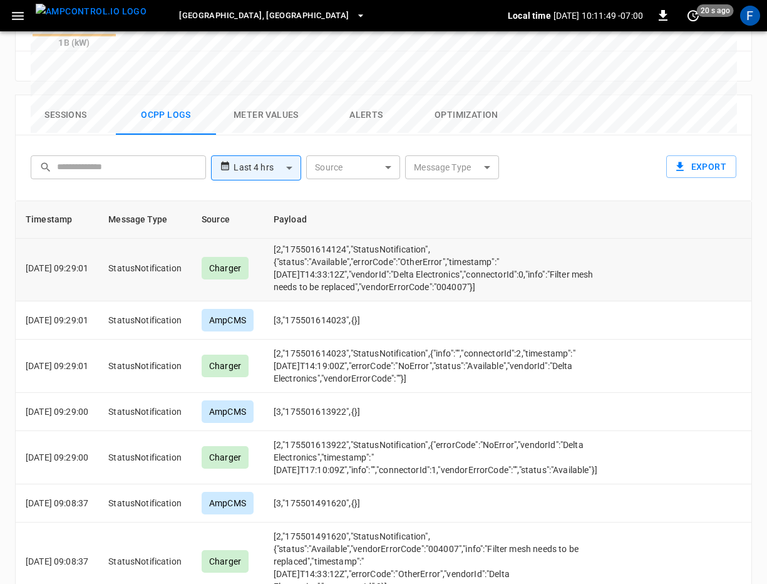
click at [467, 236] on td "[2,"175501614124","StatusNotification",{"status":"Available","errorCode":"Other…" at bounding box center [436, 269] width 344 height 66
drag, startPoint x: 316, startPoint y: 199, endPoint x: 383, endPoint y: 200, distance: 67.0
click at [383, 236] on td "[2,"175501614124","StatusNotification",{"status":"Available","errorCode":"Other…" at bounding box center [436, 269] width 344 height 66
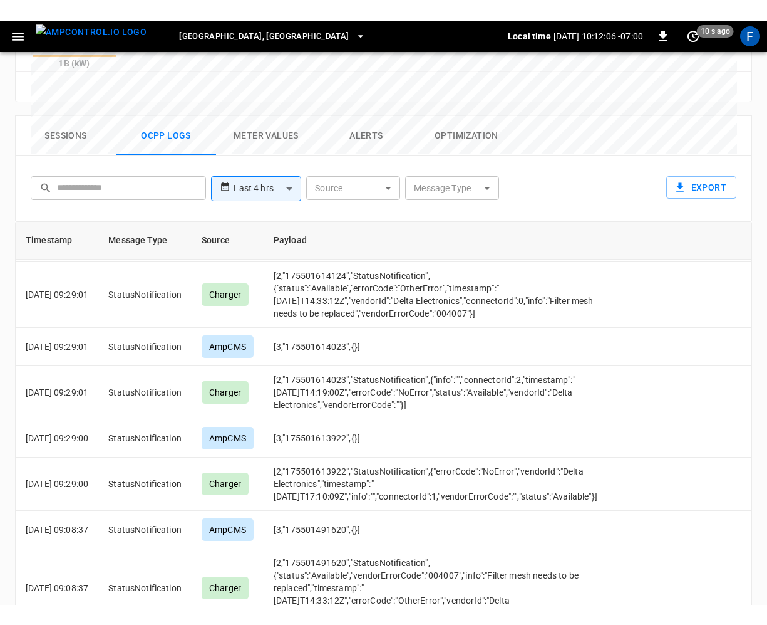
scroll to position [610, 0]
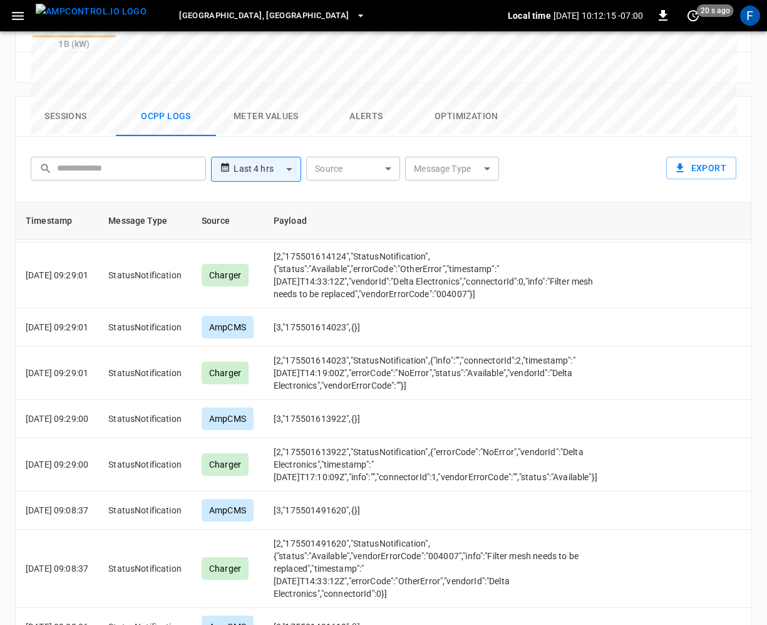
click at [380, 96] on button "Alerts" at bounding box center [366, 116] width 100 height 40
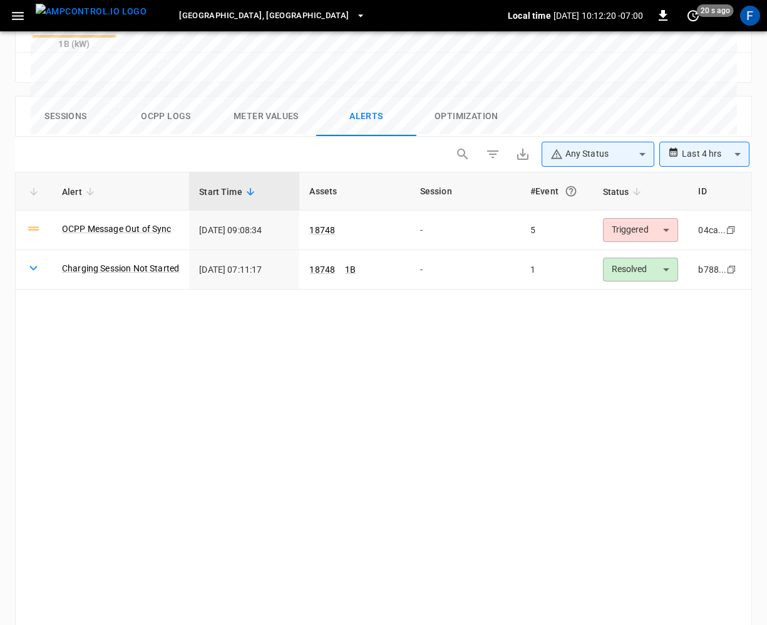
click at [73, 96] on button "Sessions" at bounding box center [66, 116] width 100 height 40
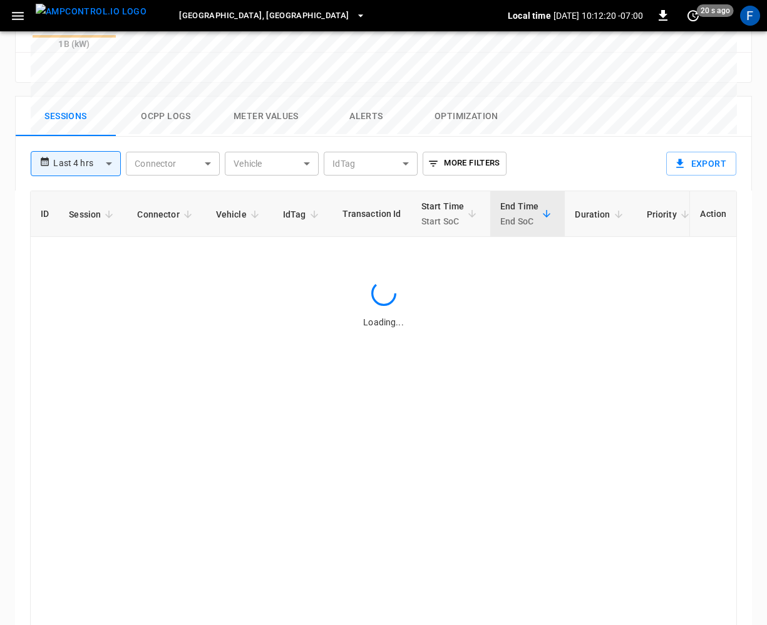
scroll to position [598, 0]
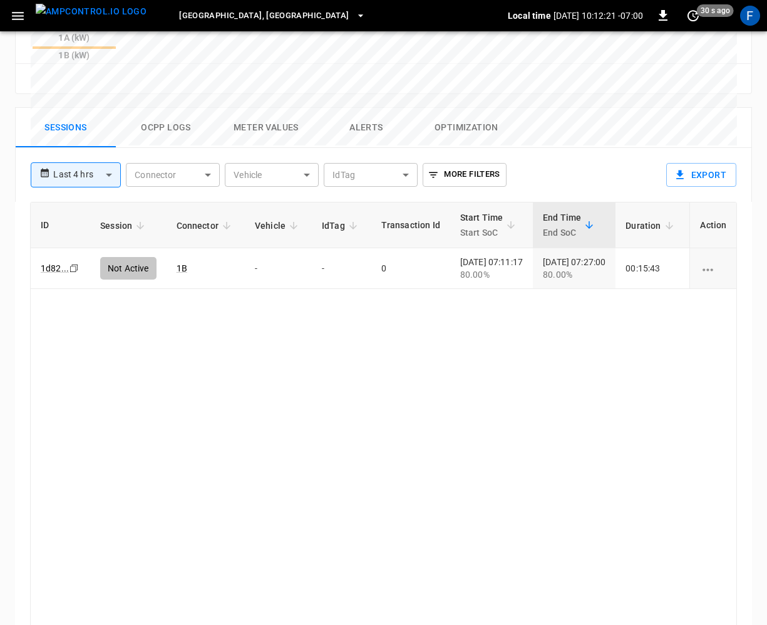
click at [172, 97] on div "**********" at bounding box center [378, 385] width 747 height 576
click at [172, 108] on button "Ocpp logs" at bounding box center [166, 128] width 100 height 40
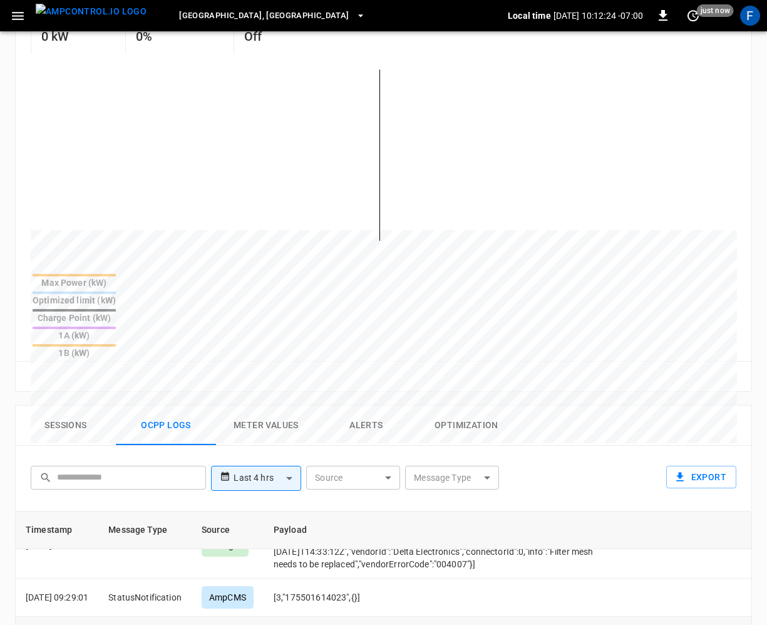
scroll to position [0, 0]
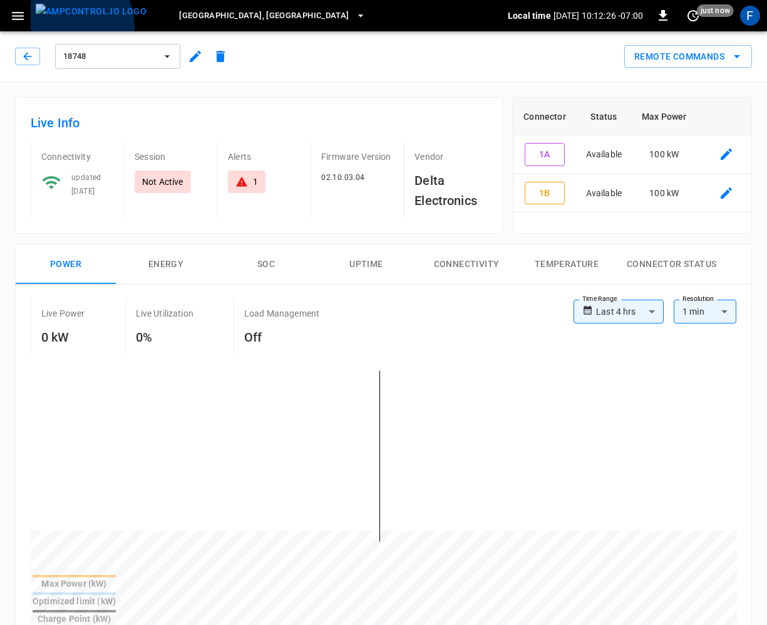
click at [68, 19] on img "menu" at bounding box center [91, 12] width 111 height 16
